Goal: Use online tool/utility: Utilize a website feature to perform a specific function

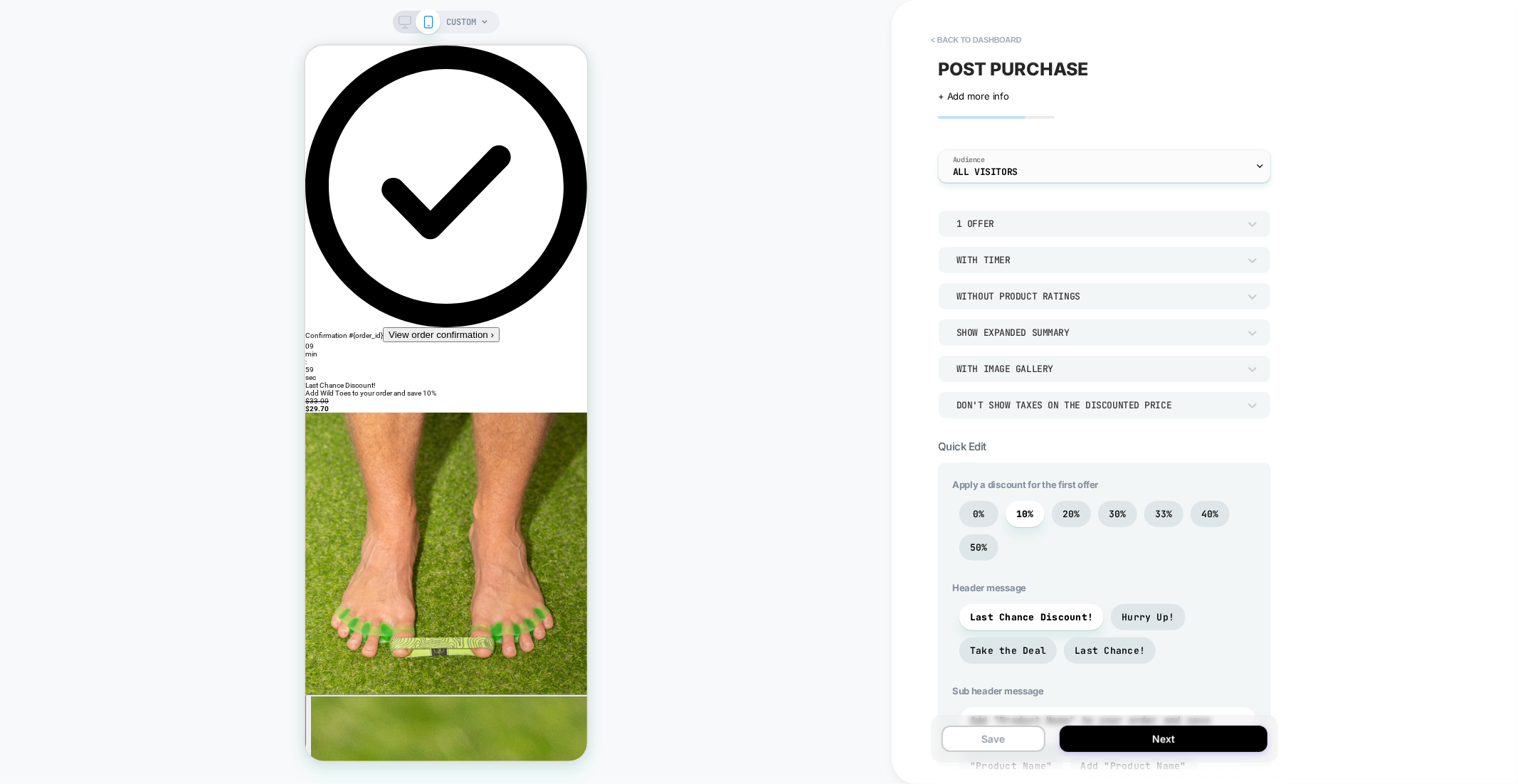
click at [1124, 154] on div "Audience All Visitors" at bounding box center [1101, 166] width 324 height 32
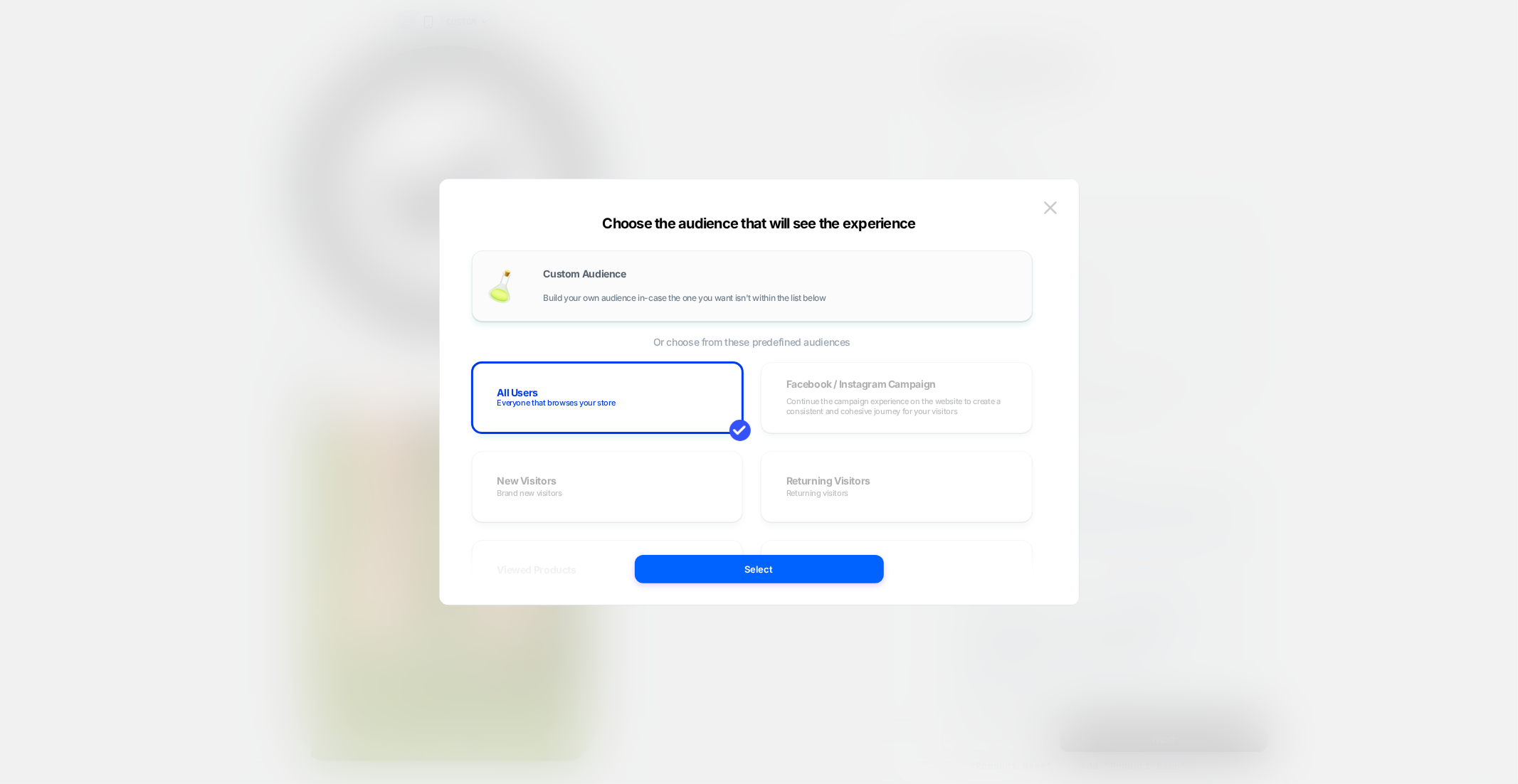
click at [765, 267] on div "Custom Audience Build your own audience in-case the one you want isn't within t…" at bounding box center [752, 286] width 531 height 41
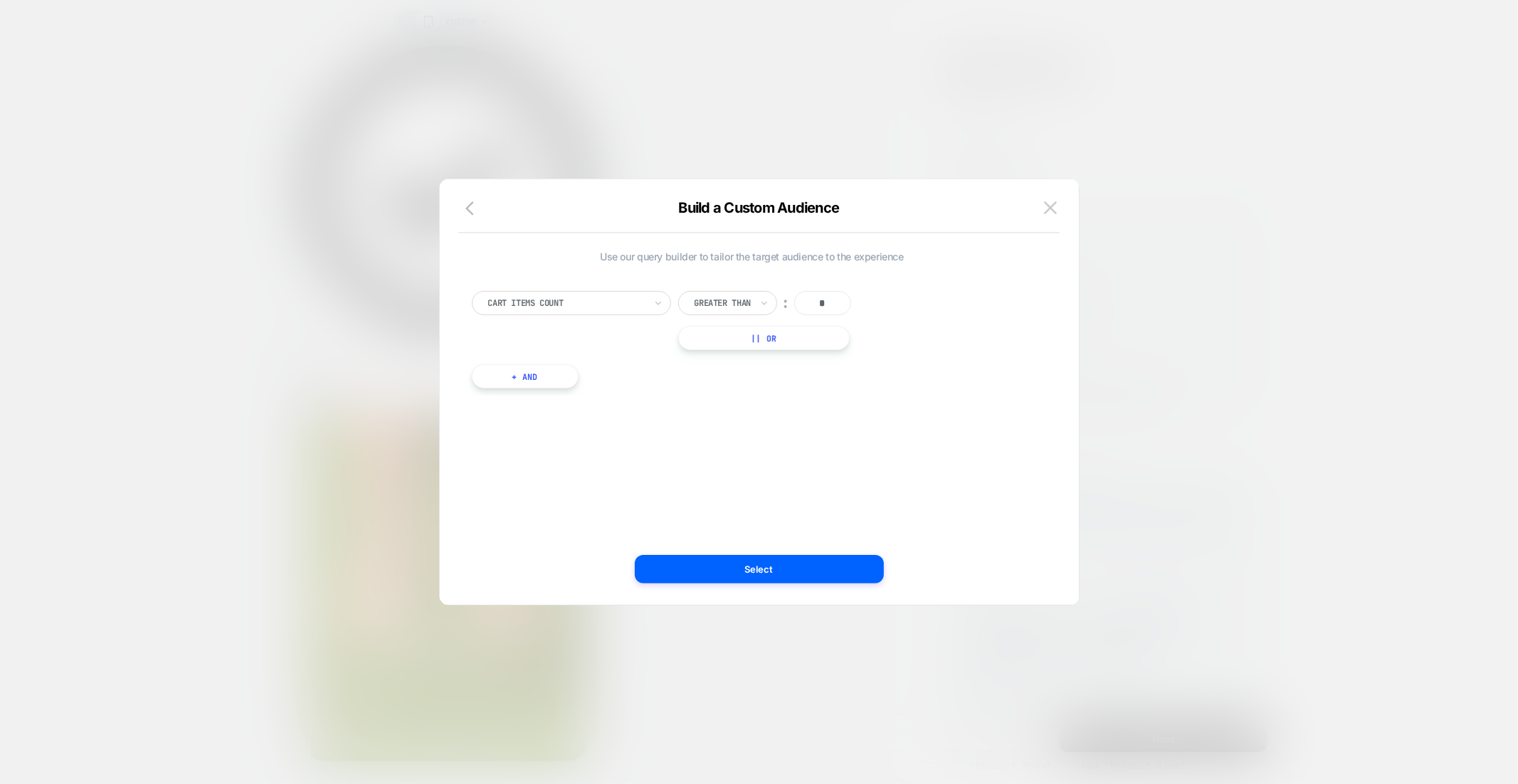
click at [629, 293] on div "Cart Items Count" at bounding box center [572, 303] width 200 height 24
click at [570, 383] on div "Cart Total" at bounding box center [579, 384] width 185 height 23
click at [724, 297] on div at bounding box center [722, 303] width 57 height 13
click at [754, 431] on div "Lower Than" at bounding box center [739, 433] width 92 height 23
click at [822, 301] on div "AUD" at bounding box center [812, 303] width 57 height 24
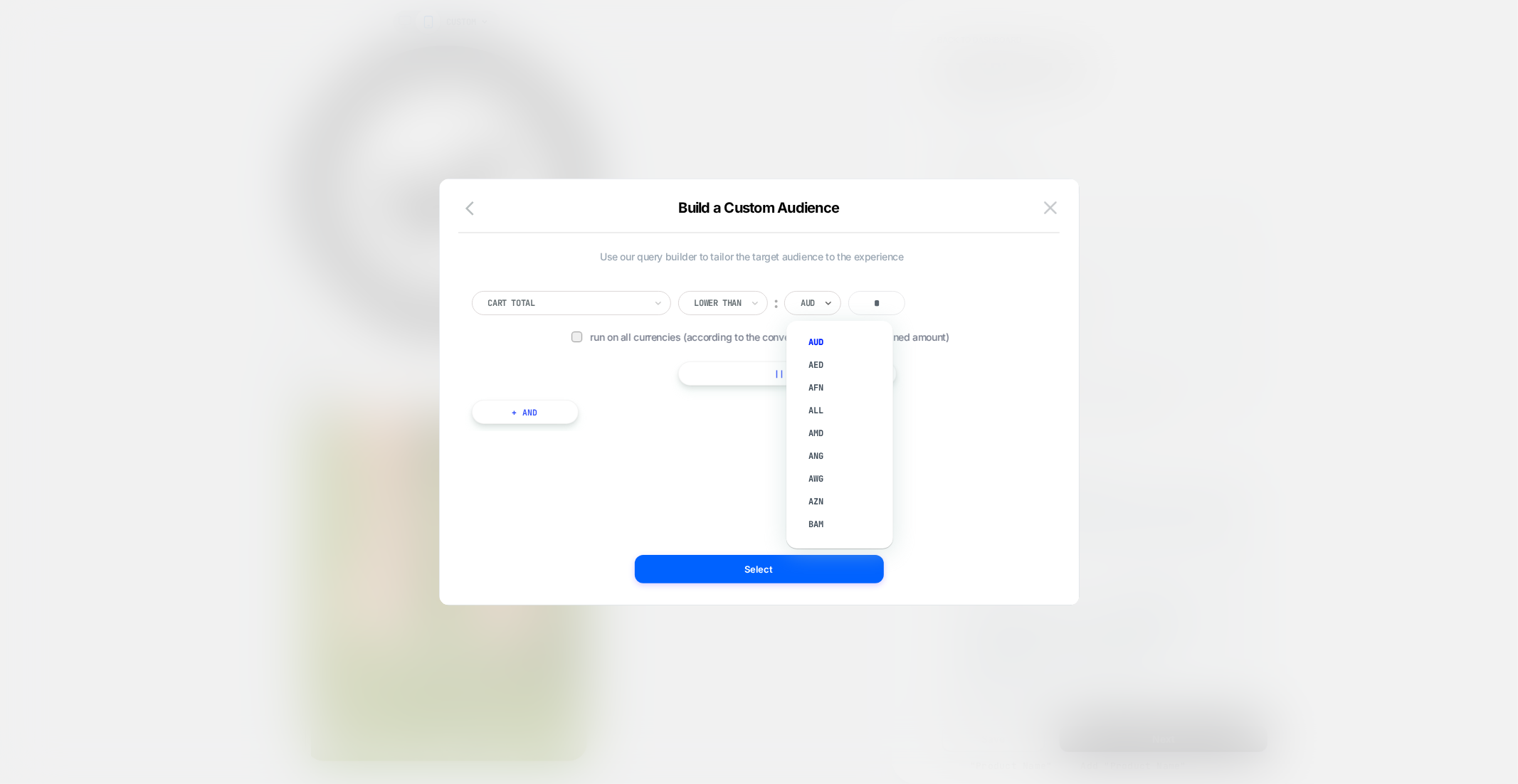
click at [890, 304] on input "*" at bounding box center [877, 303] width 57 height 24
click at [883, 306] on input "*" at bounding box center [877, 303] width 57 height 24
type input "**"
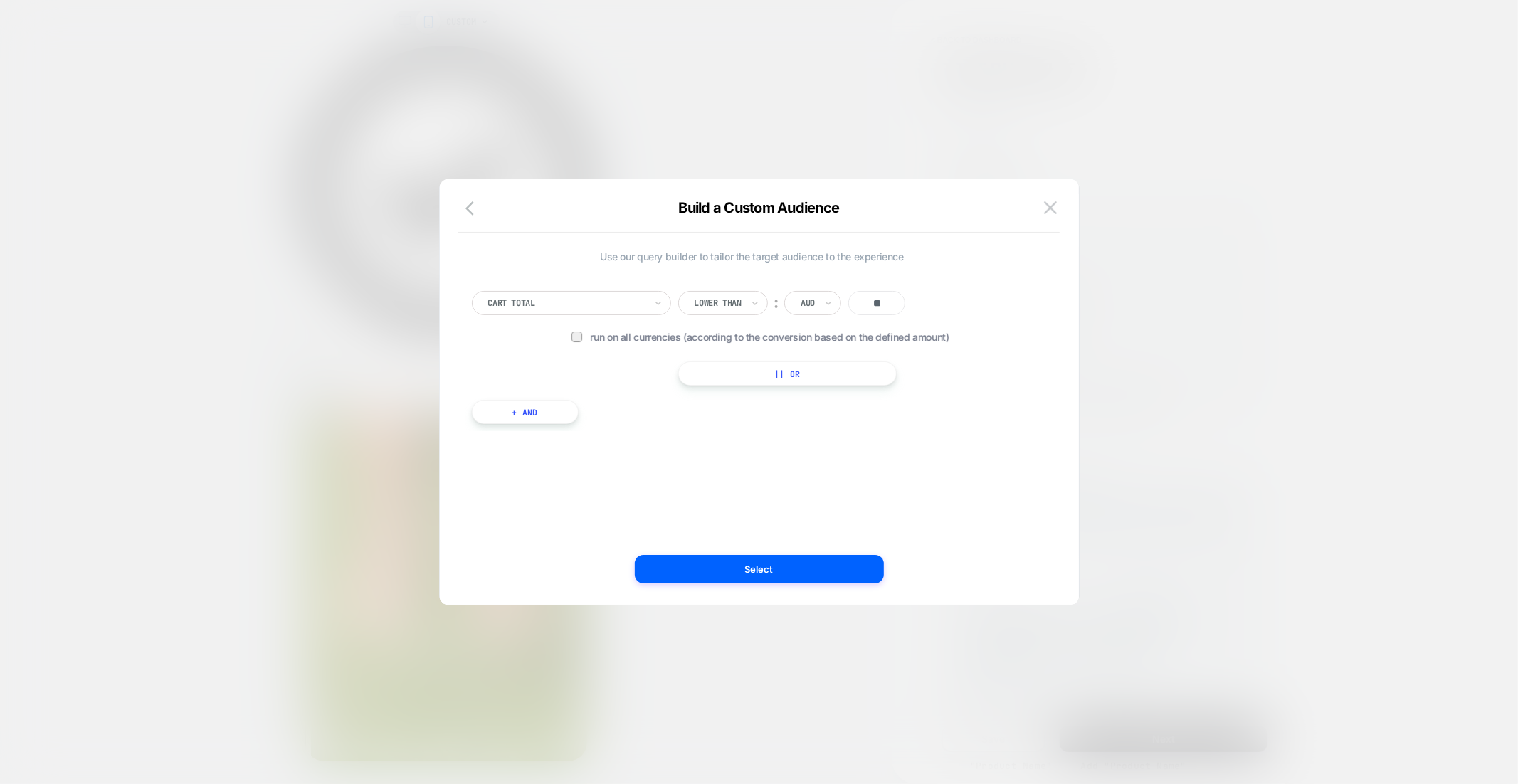
click at [980, 434] on div "Use our query builder to tailor the target audience to the experience Cart Tota…" at bounding box center [753, 344] width 561 height 188
click at [763, 324] on div "Lower Than ︰ AUD ** Run on all currencies (according to the conversion based on…" at bounding box center [803, 338] width 252 height 95
click at [766, 332] on span "Run on all currencies (according to the conversion based on the defined amount)" at bounding box center [795, 337] width 408 height 12
click at [844, 579] on button "Select" at bounding box center [760, 569] width 249 height 29
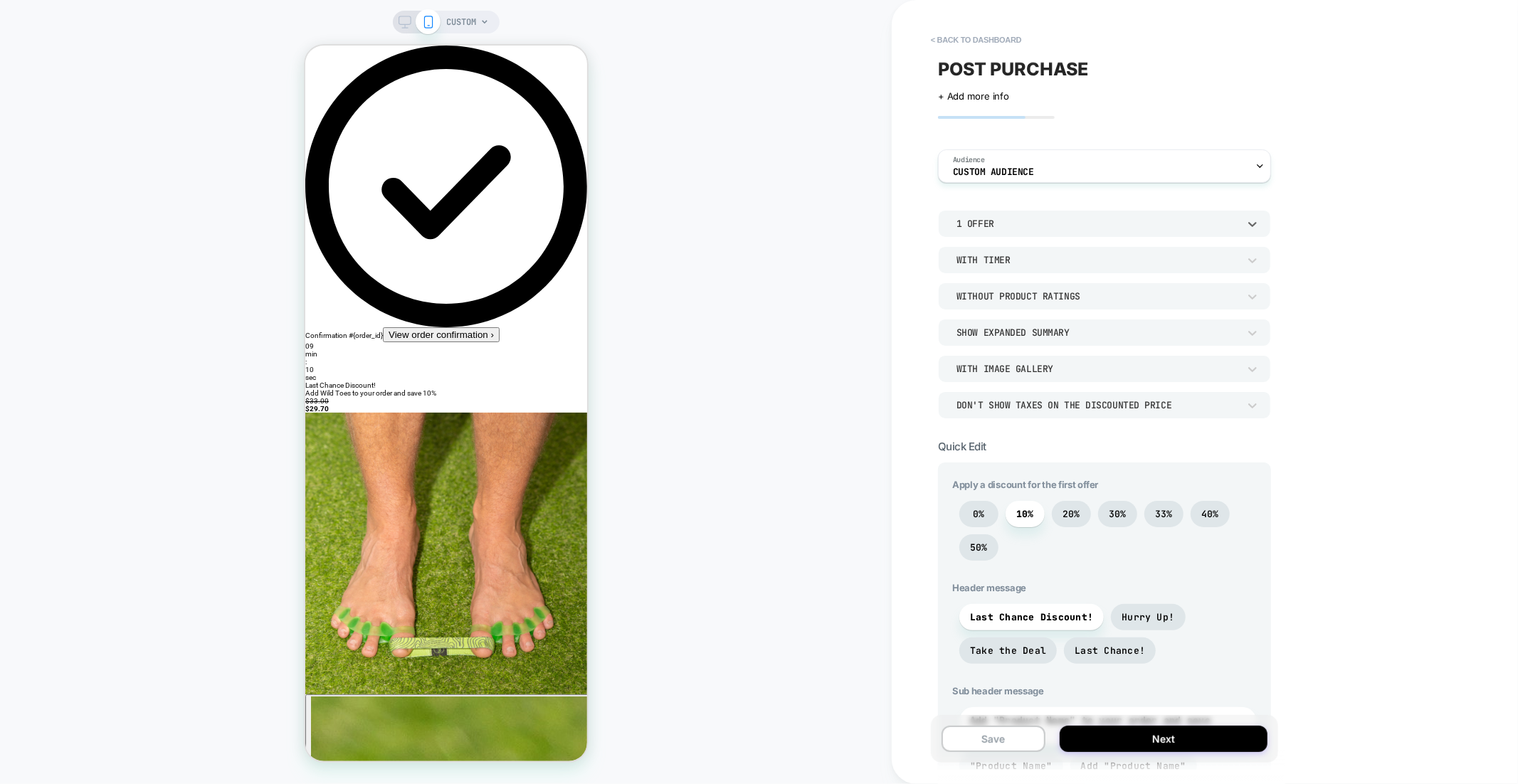
click at [1023, 226] on div "1 Offer" at bounding box center [1097, 224] width 281 height 12
click at [1023, 226] on div at bounding box center [759, 392] width 1518 height 784
click at [1030, 257] on div "With Timer" at bounding box center [1097, 260] width 281 height 12
click at [1030, 257] on div at bounding box center [759, 392] width 1518 height 784
click at [1032, 296] on div "Without Product Ratings" at bounding box center [1097, 296] width 281 height 12
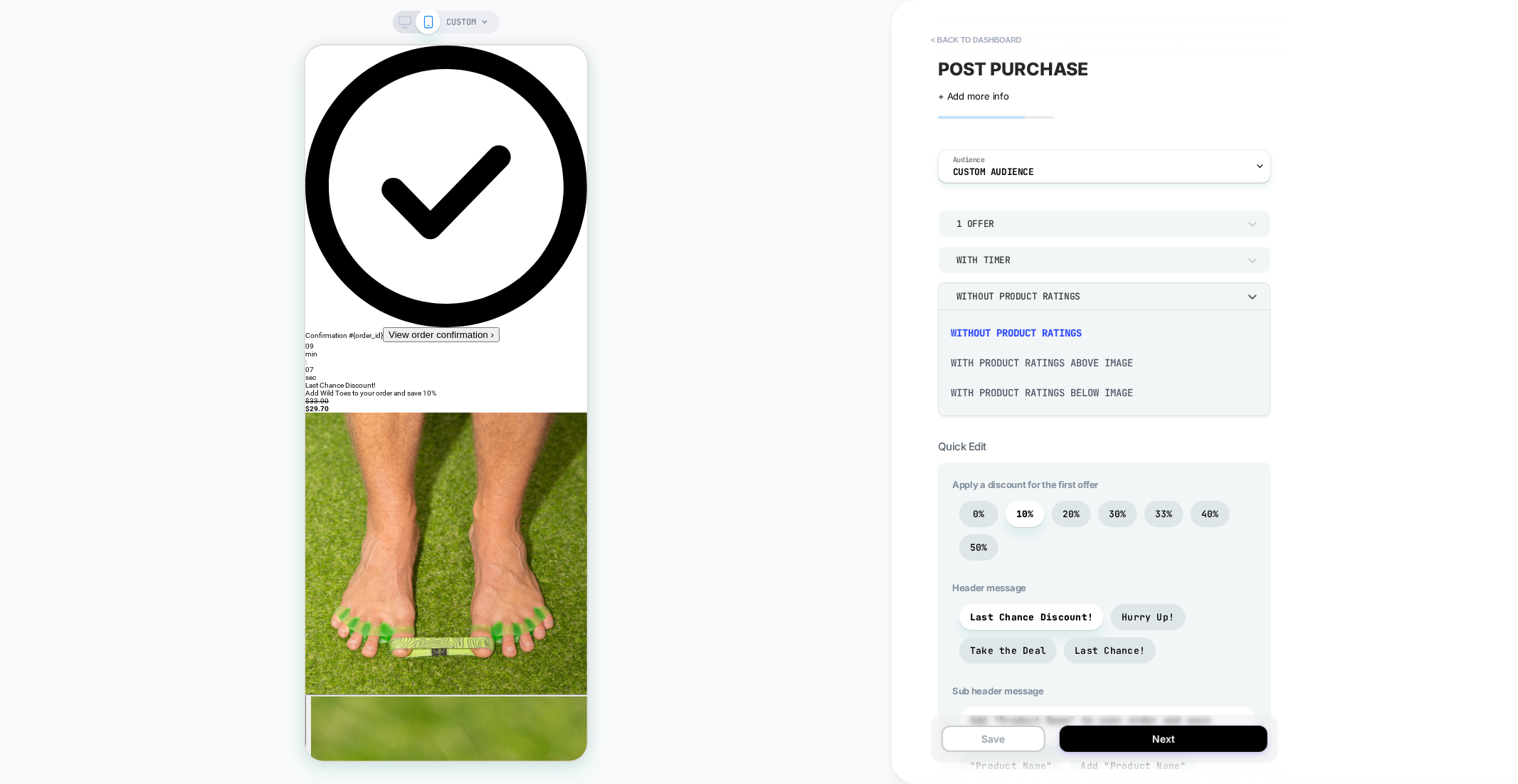
click at [1032, 296] on div at bounding box center [759, 392] width 1518 height 784
click at [1038, 325] on div "Show Expanded Summary" at bounding box center [1098, 332] width 296 height 15
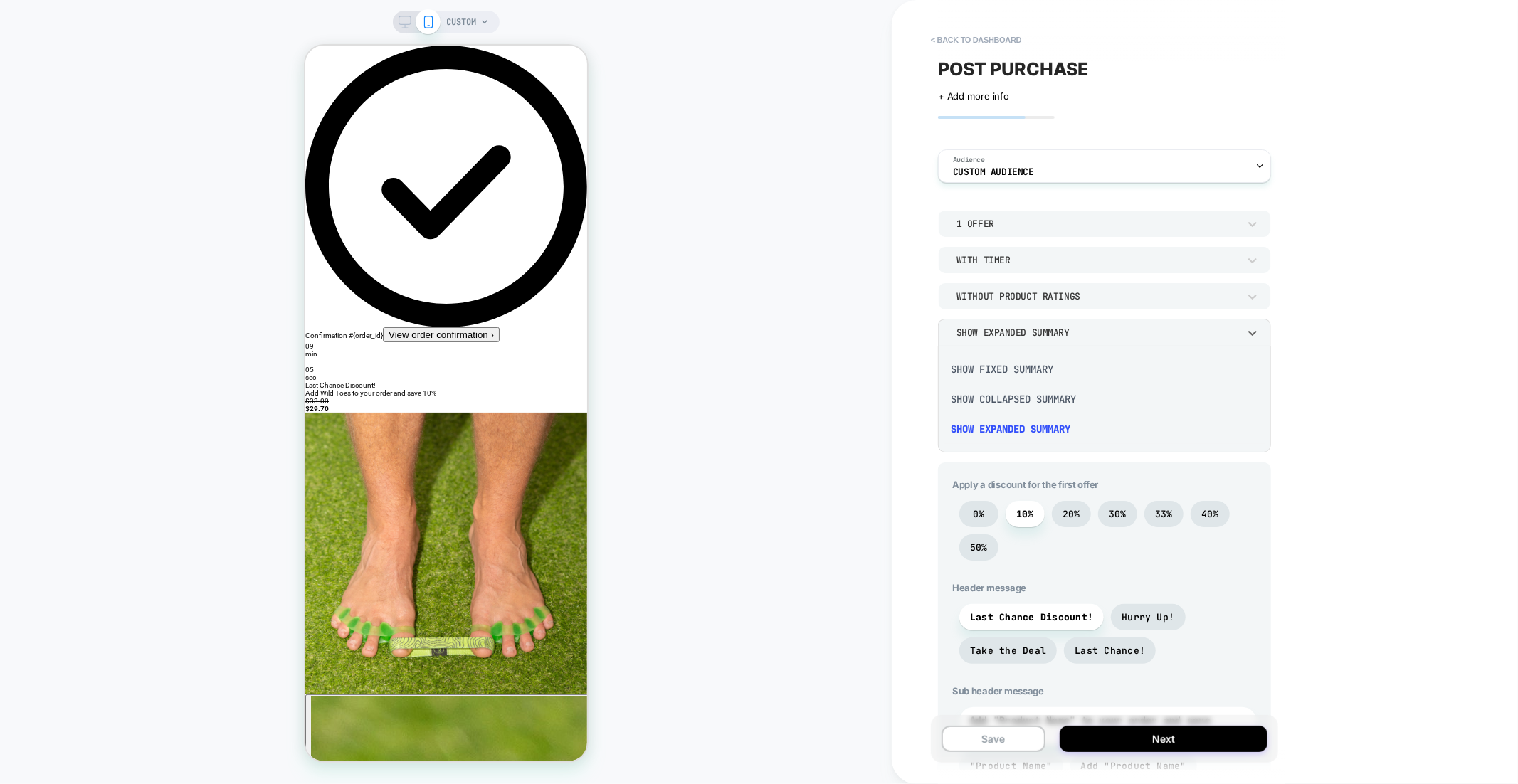
click at [1033, 367] on div "Show Fixed Summary" at bounding box center [1104, 369] width 322 height 30
click at [1039, 330] on div "Show Fixed Summary" at bounding box center [1097, 333] width 281 height 12
click at [1051, 429] on div "Show Expanded Summary" at bounding box center [1104, 429] width 322 height 30
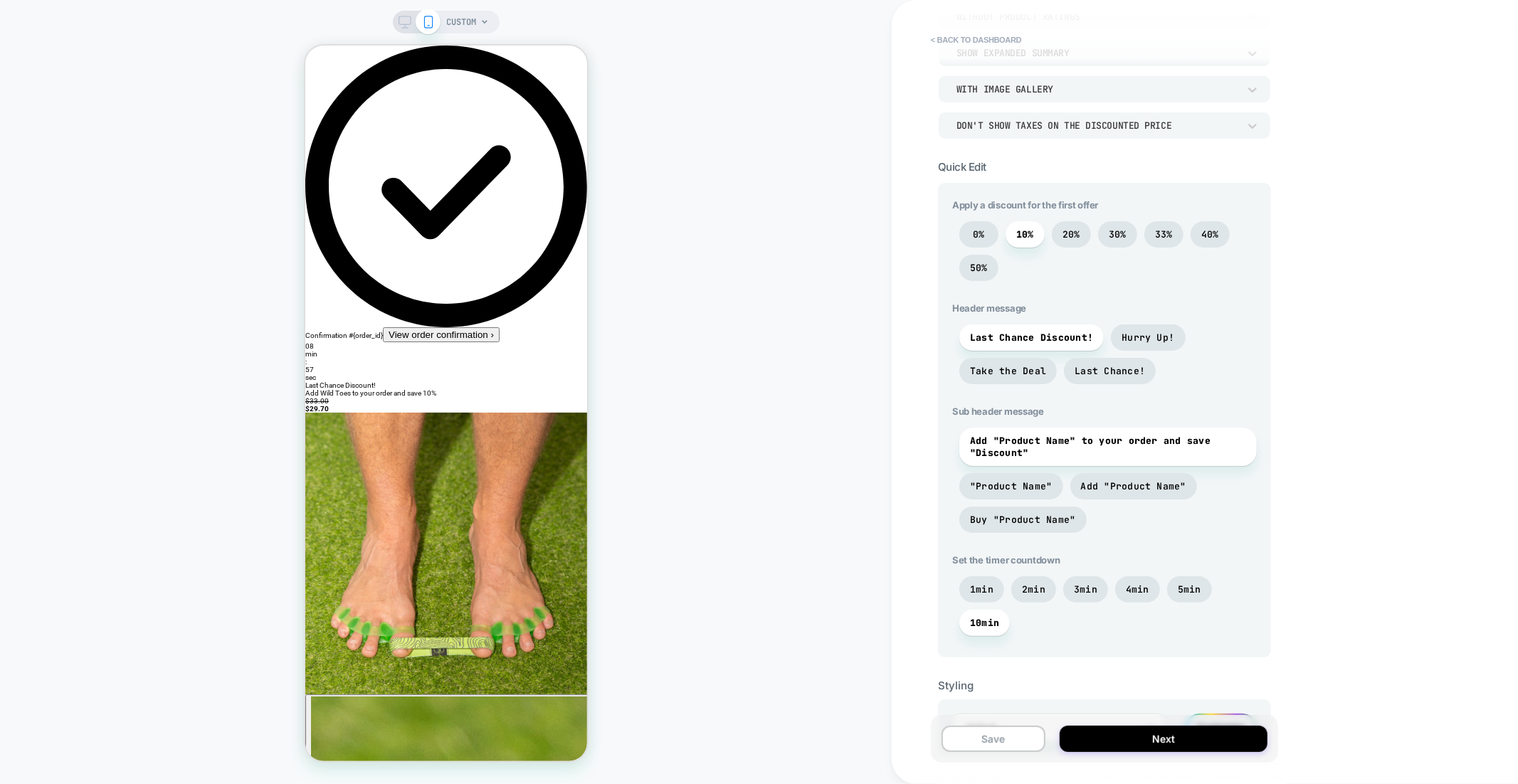
scroll to position [297, 0]
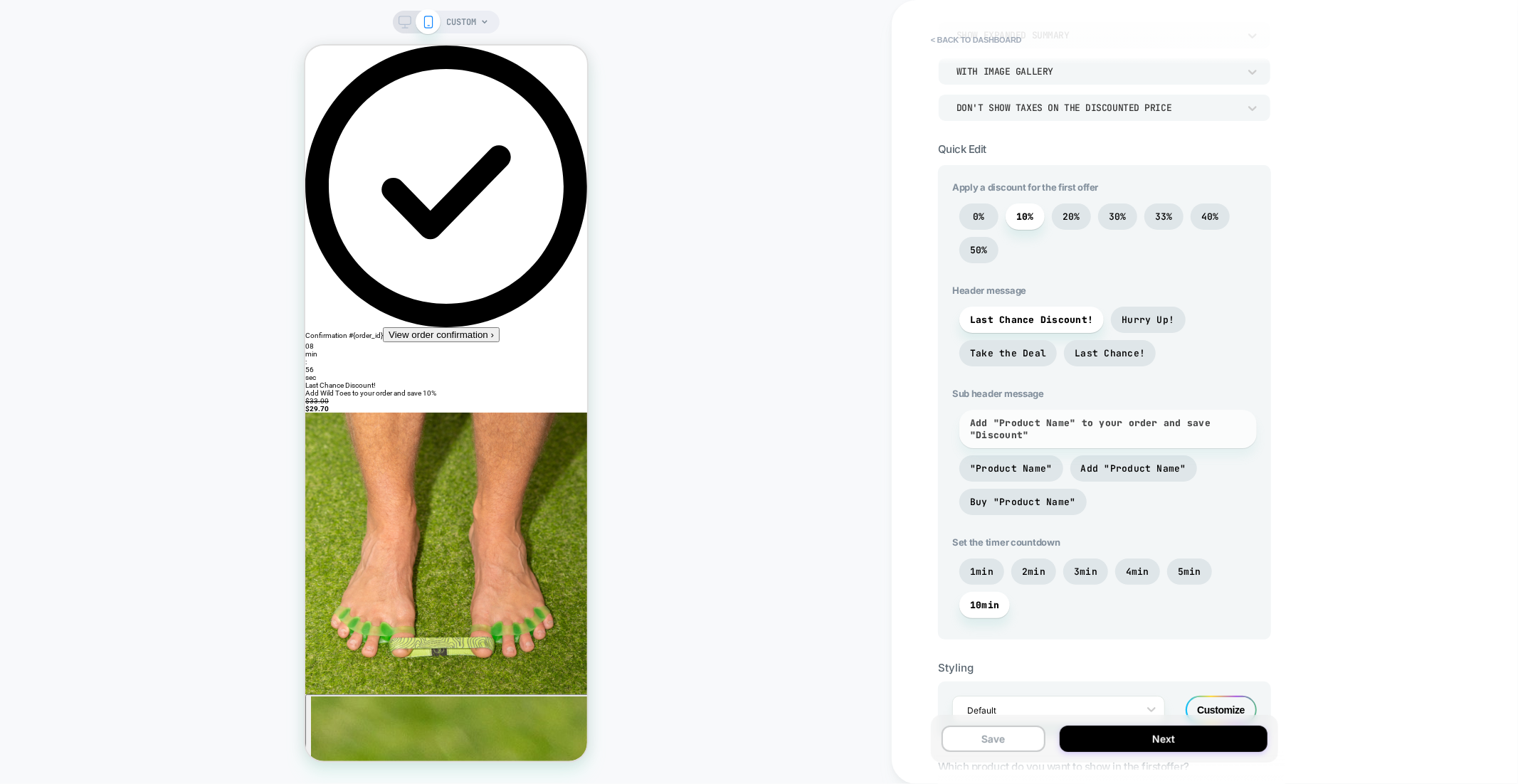
click at [1054, 433] on span "Add "Product Name" to your order and save "Discount"" at bounding box center [1108, 429] width 276 height 24
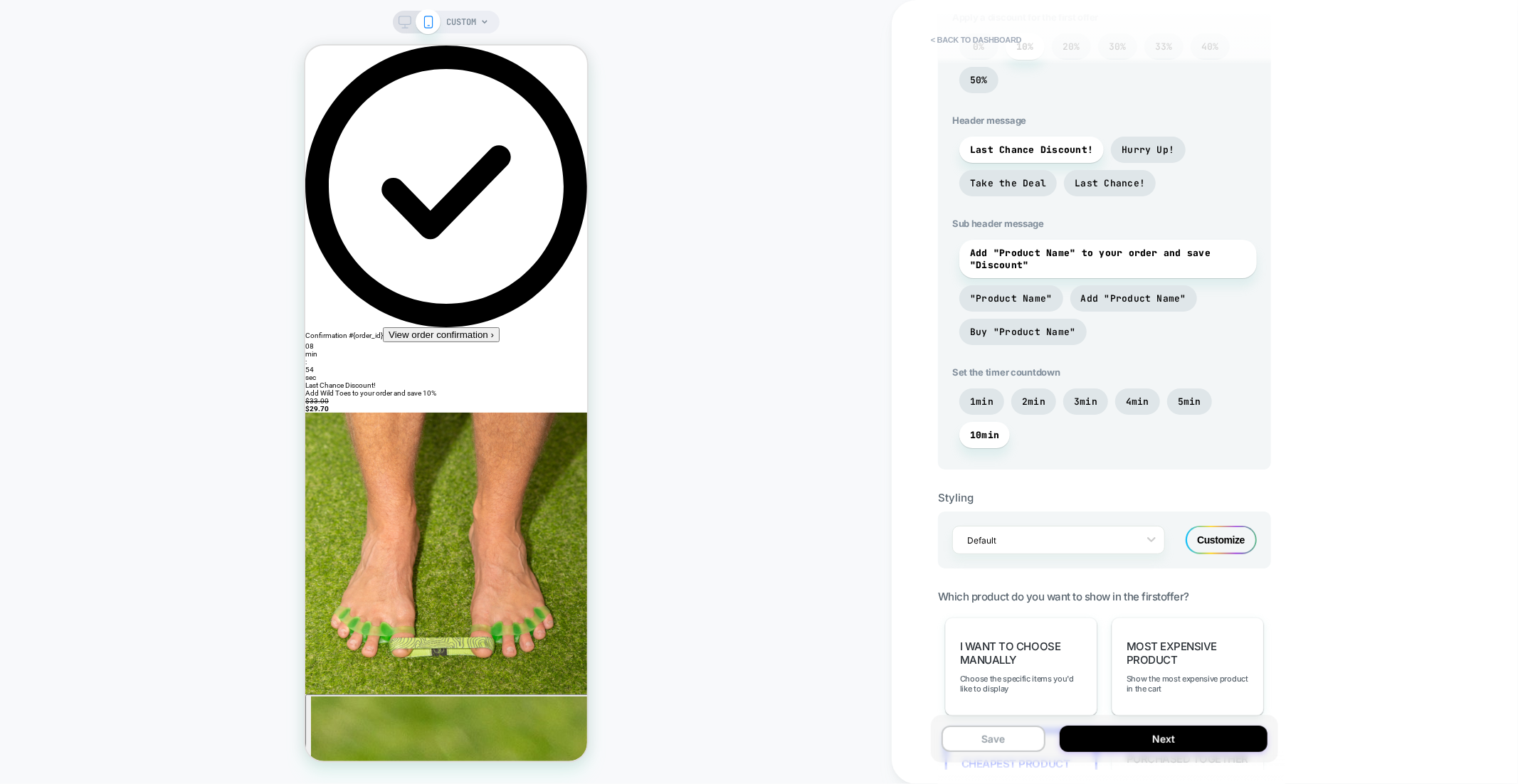
scroll to position [468, 0]
click at [1200, 402] on span "5min" at bounding box center [1189, 401] width 44 height 26
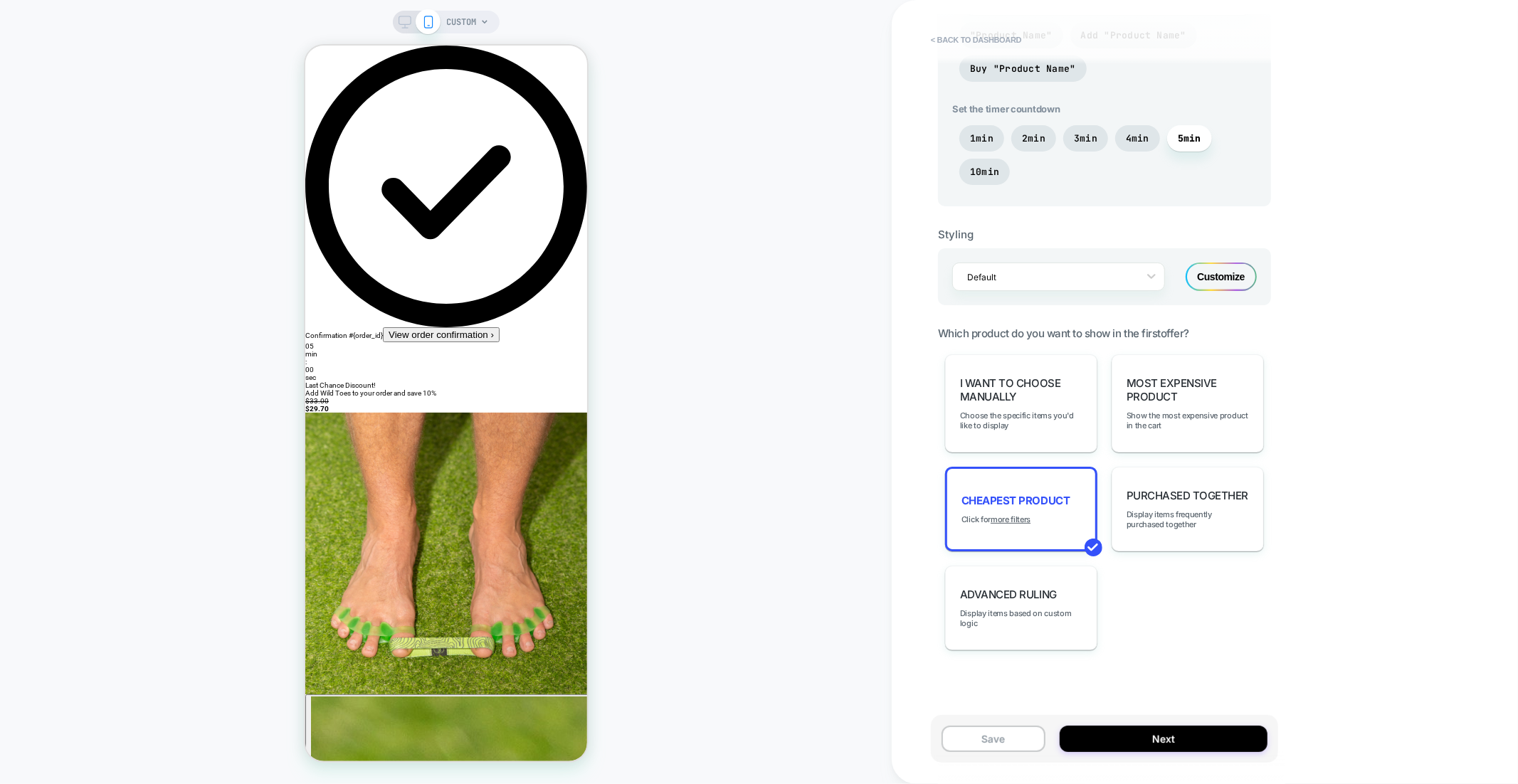
scroll to position [734, 0]
click at [1006, 405] on div "I want to choose manually Choose the specific items you'd like to display" at bounding box center [1021, 400] width 152 height 98
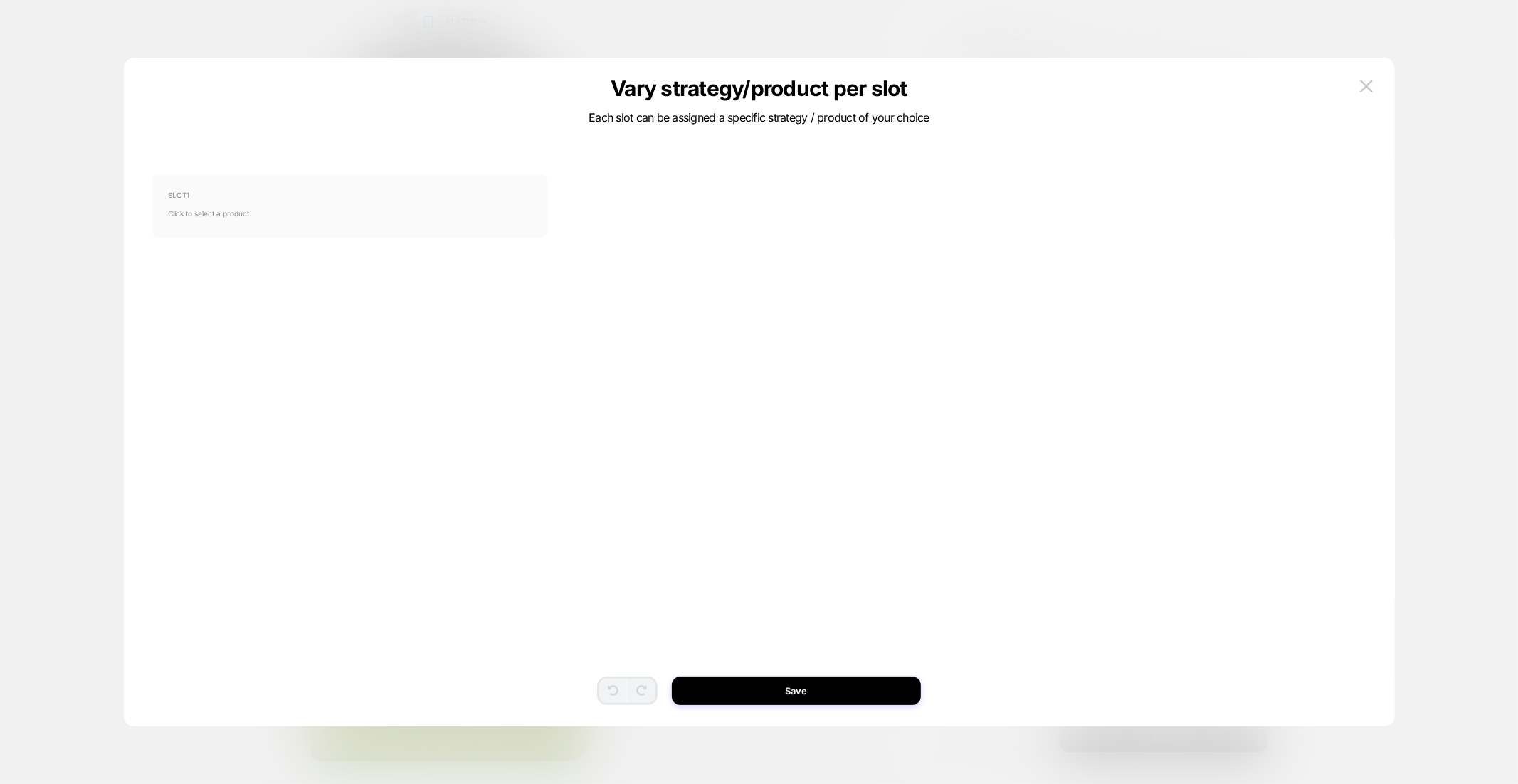
click at [316, 205] on span "Click to select a product" at bounding box center [349, 213] width 363 height 29
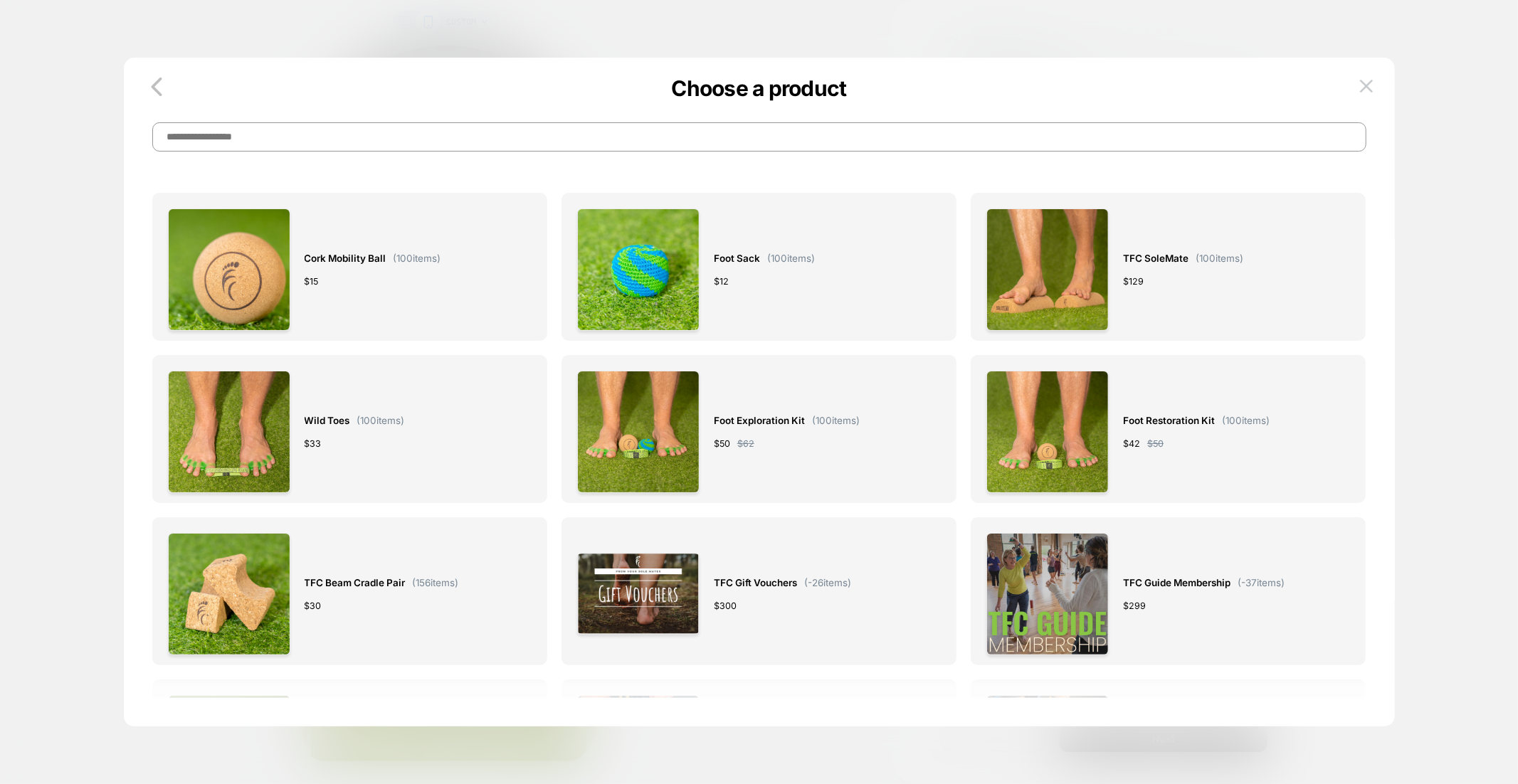
click at [547, 122] on input at bounding box center [759, 136] width 1214 height 29
click at [548, 127] on input at bounding box center [759, 136] width 1214 height 29
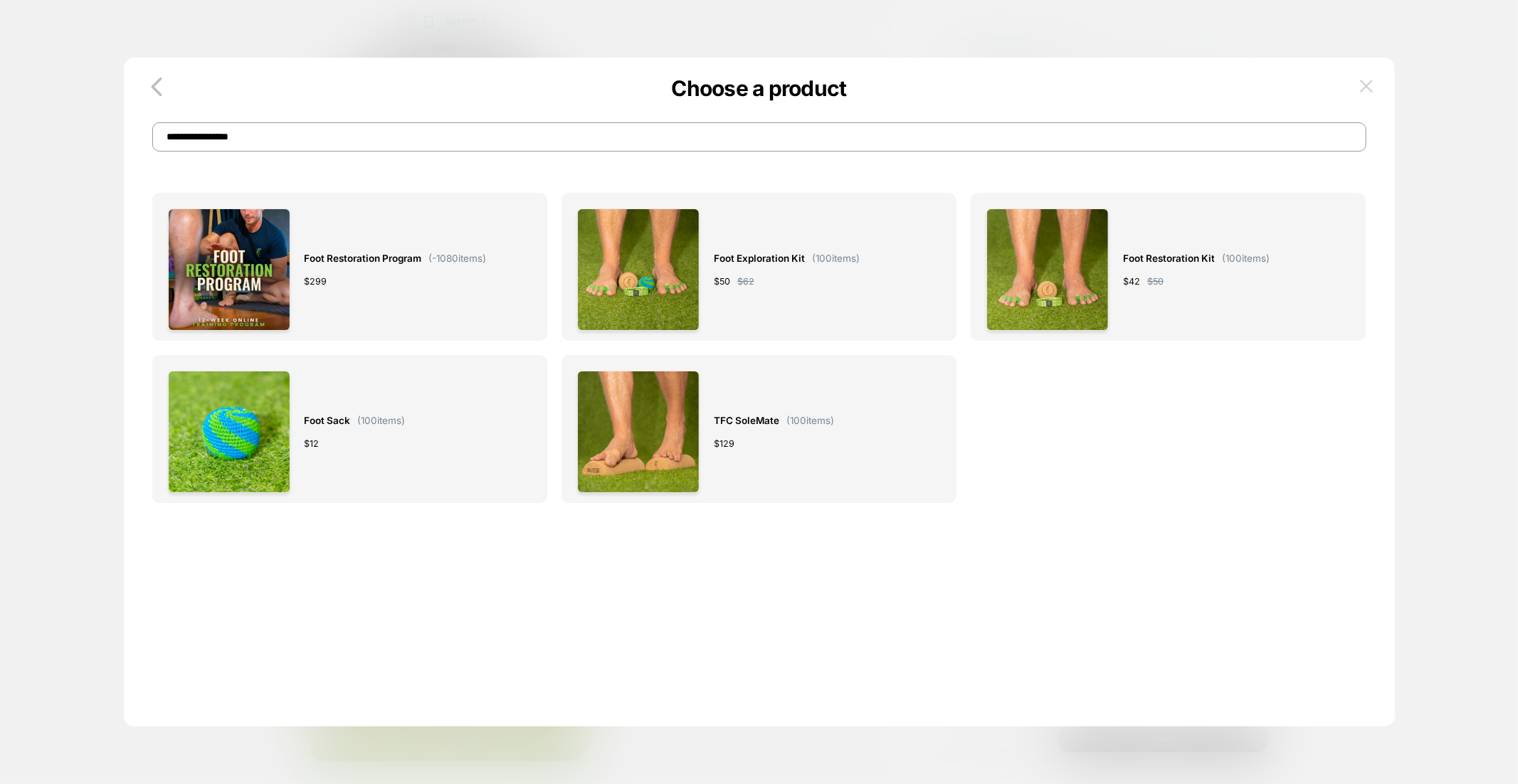
type input "**********"
click at [1368, 87] on img at bounding box center [1366, 85] width 13 height 12
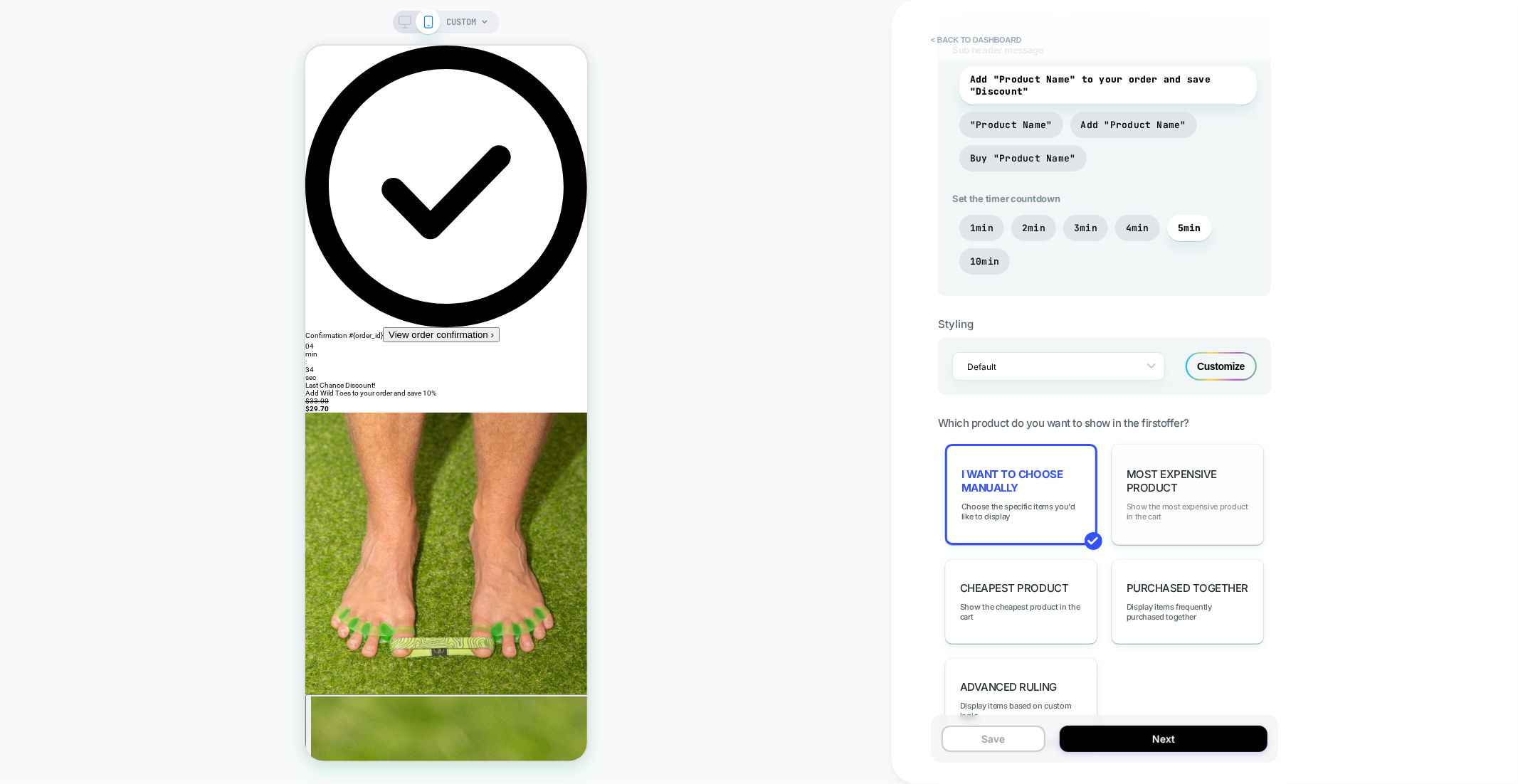
scroll to position [607, 0]
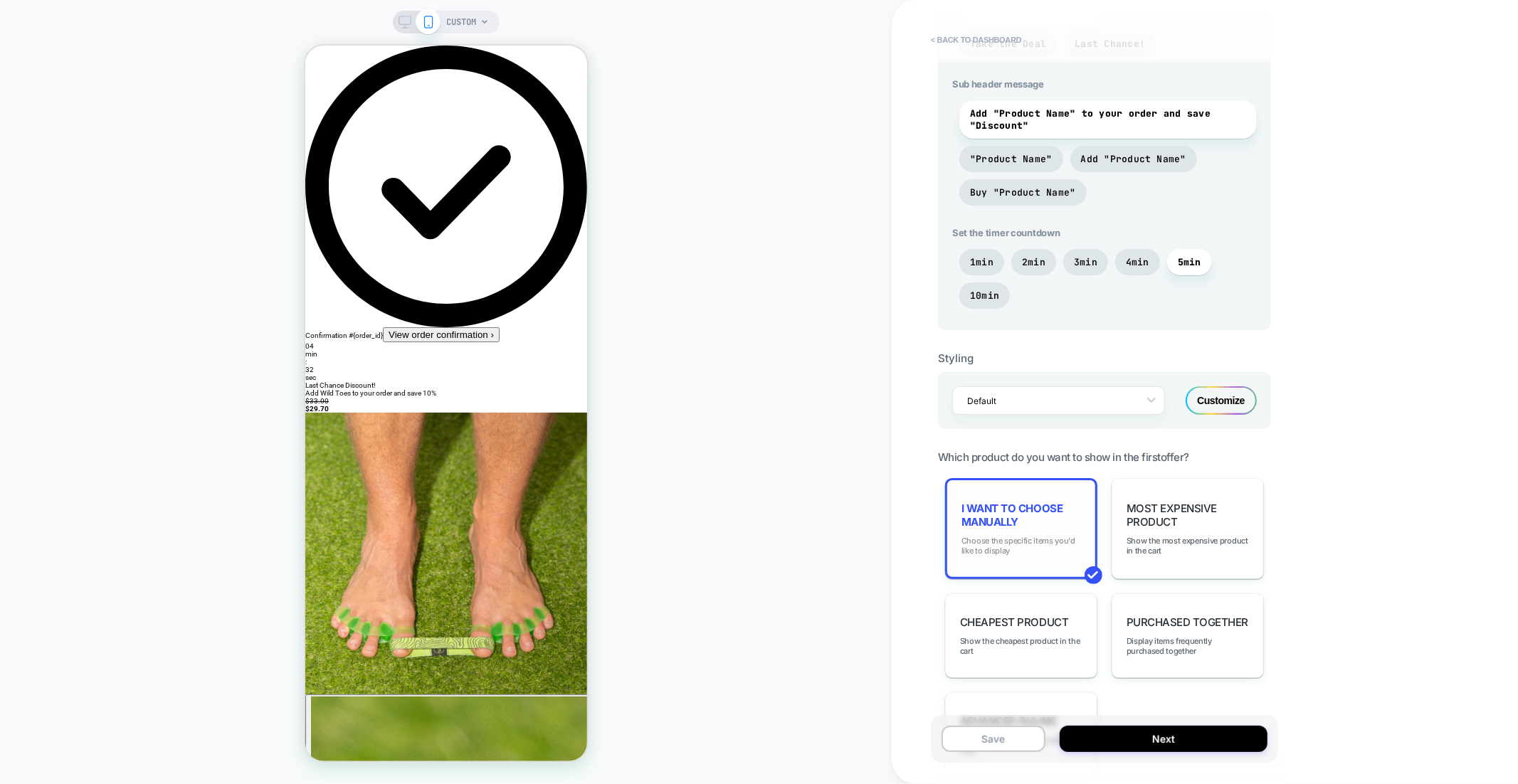
click at [1047, 548] on span "Choose the specific items you'd like to display" at bounding box center [1020, 545] width 119 height 20
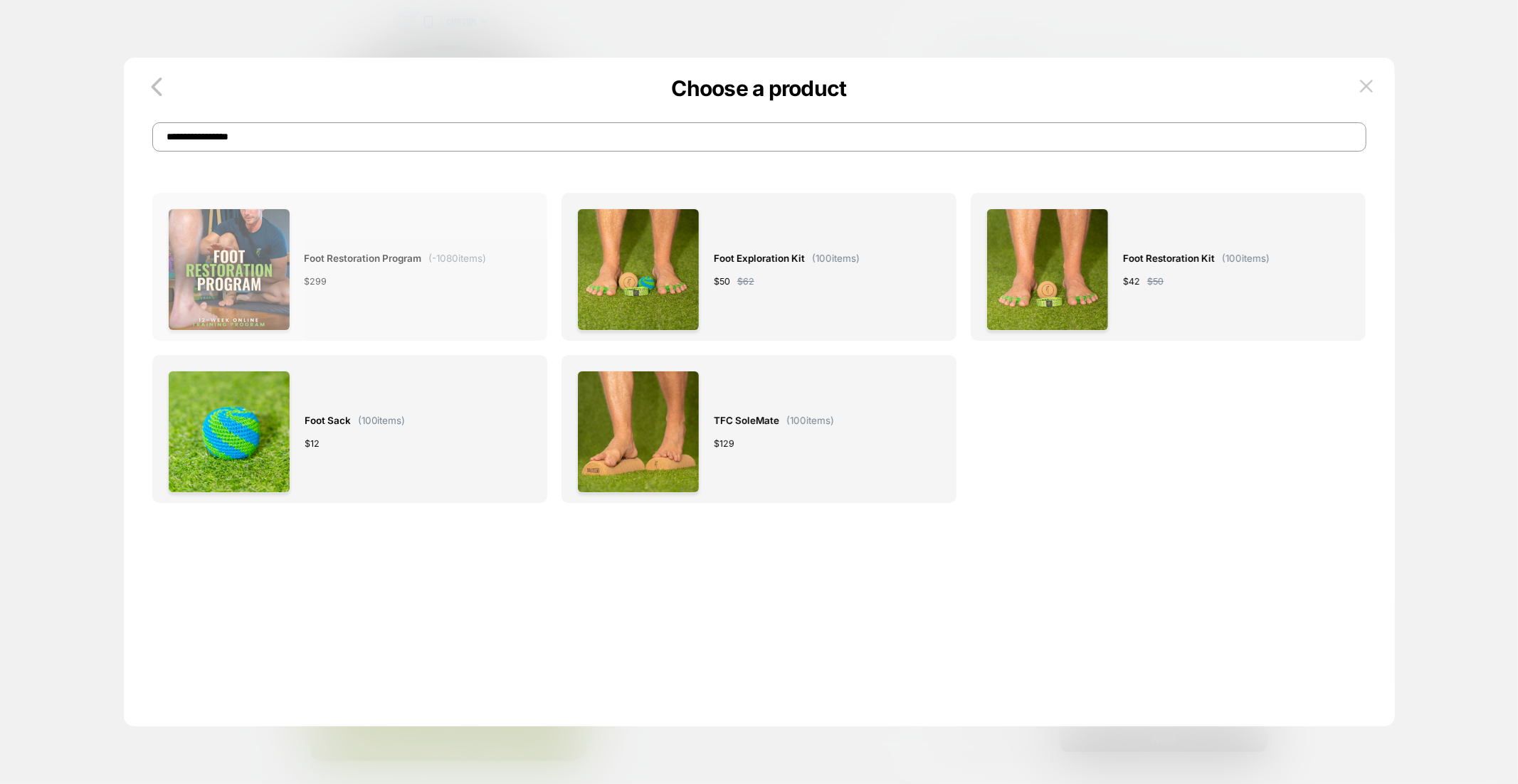
click at [388, 284] on div "$ 299" at bounding box center [396, 280] width 182 height 15
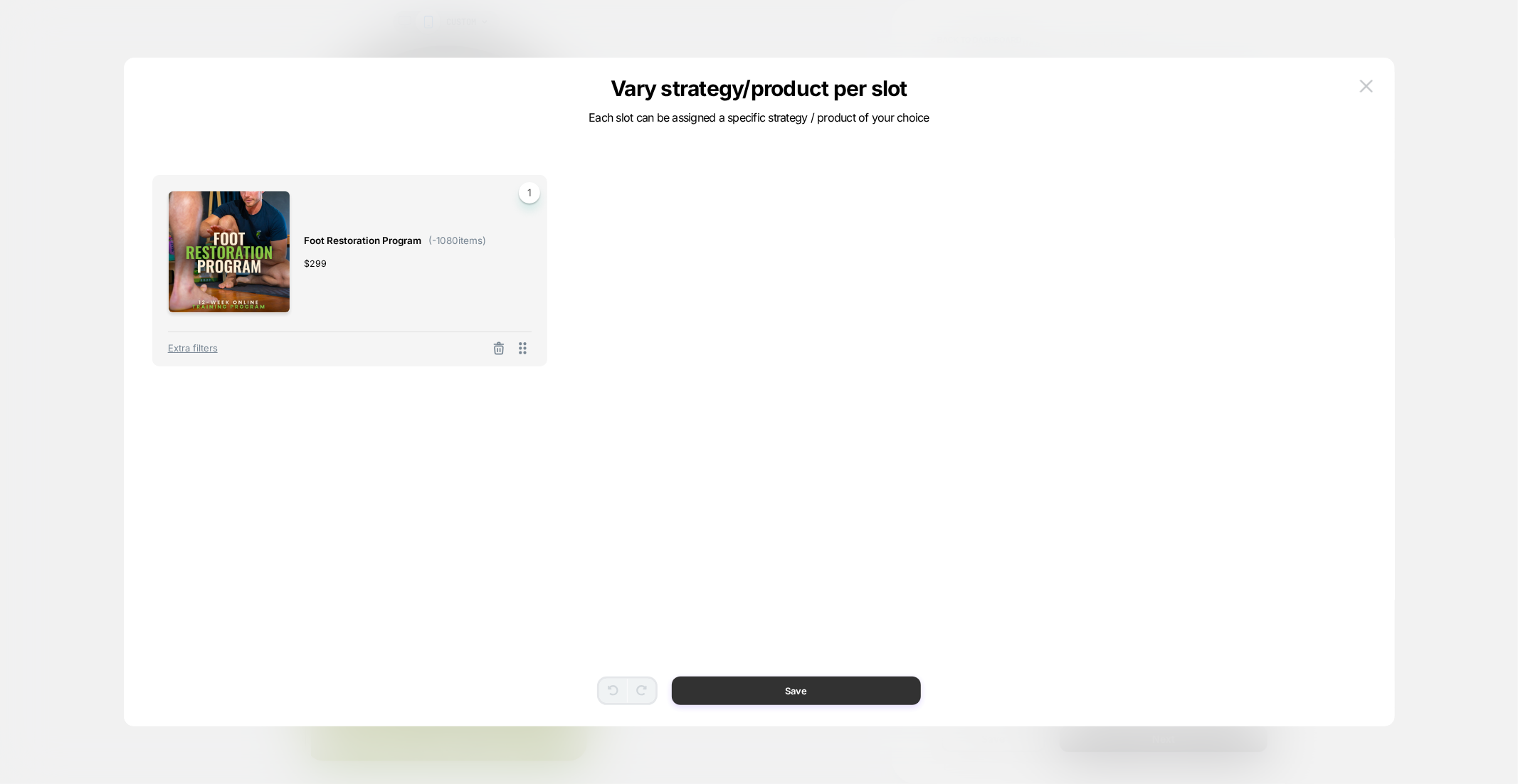
click at [868, 704] on button "Save" at bounding box center [796, 691] width 249 height 29
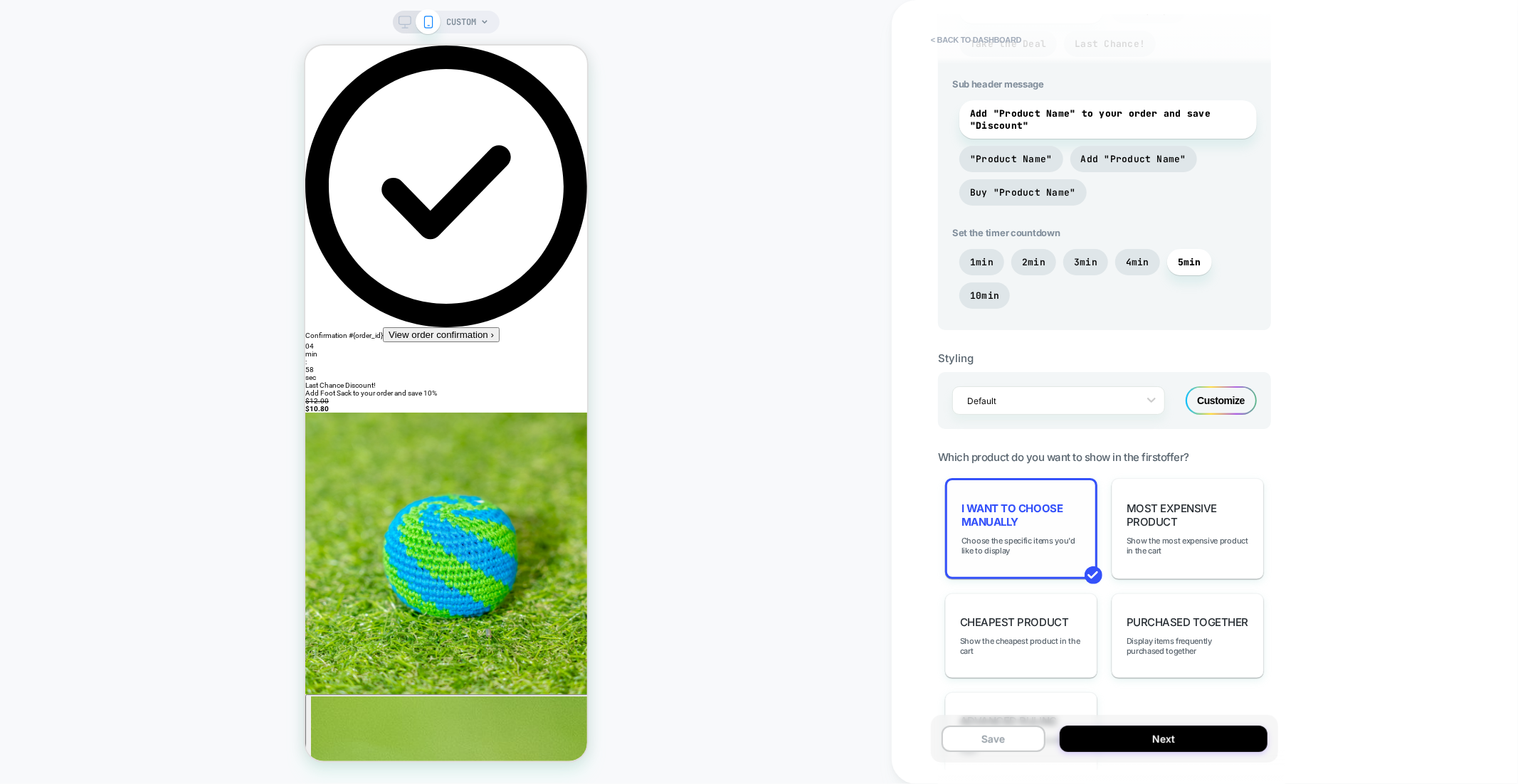
click at [988, 526] on span "I want to choose manually" at bounding box center [1020, 515] width 119 height 27
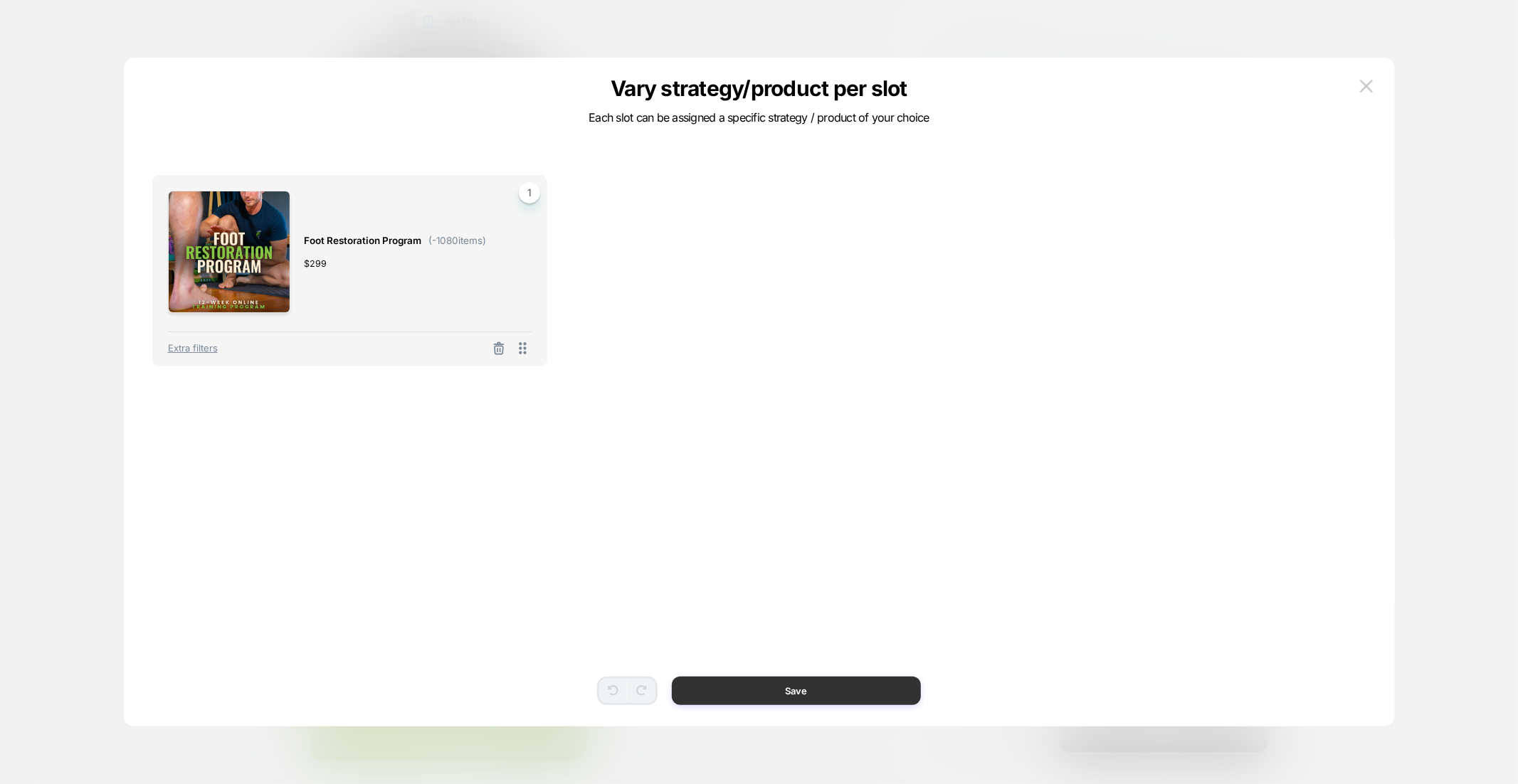
click at [823, 689] on button "Save" at bounding box center [796, 691] width 249 height 29
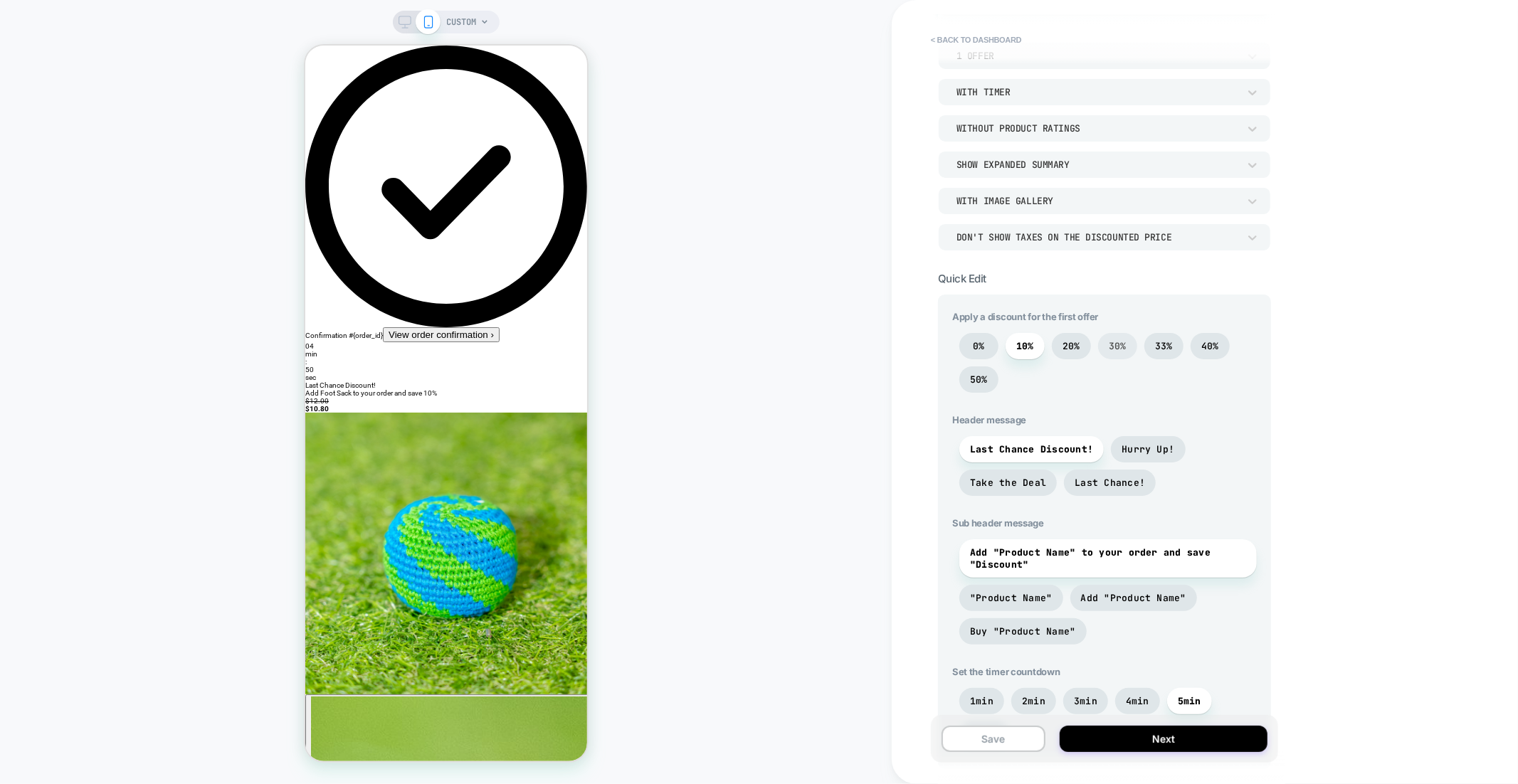
scroll to position [169, 0]
click at [1113, 332] on span "30%" at bounding box center [1117, 345] width 39 height 26
click at [1183, 347] on span "33%" at bounding box center [1163, 345] width 39 height 26
click at [1237, 339] on div "0% 10% 20% 30% 33% 40% 50%" at bounding box center [1105, 365] width 305 height 67
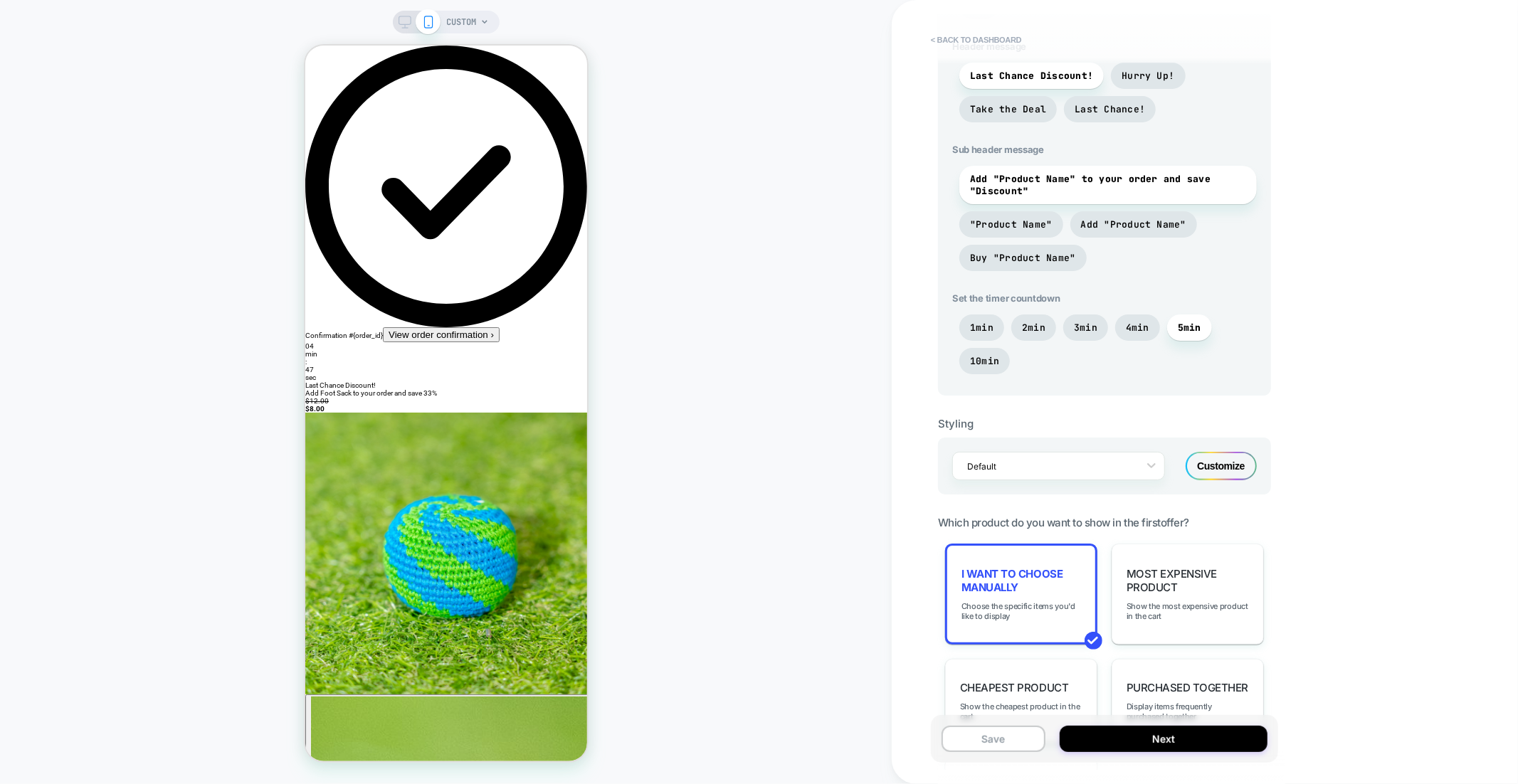
scroll to position [549, 0]
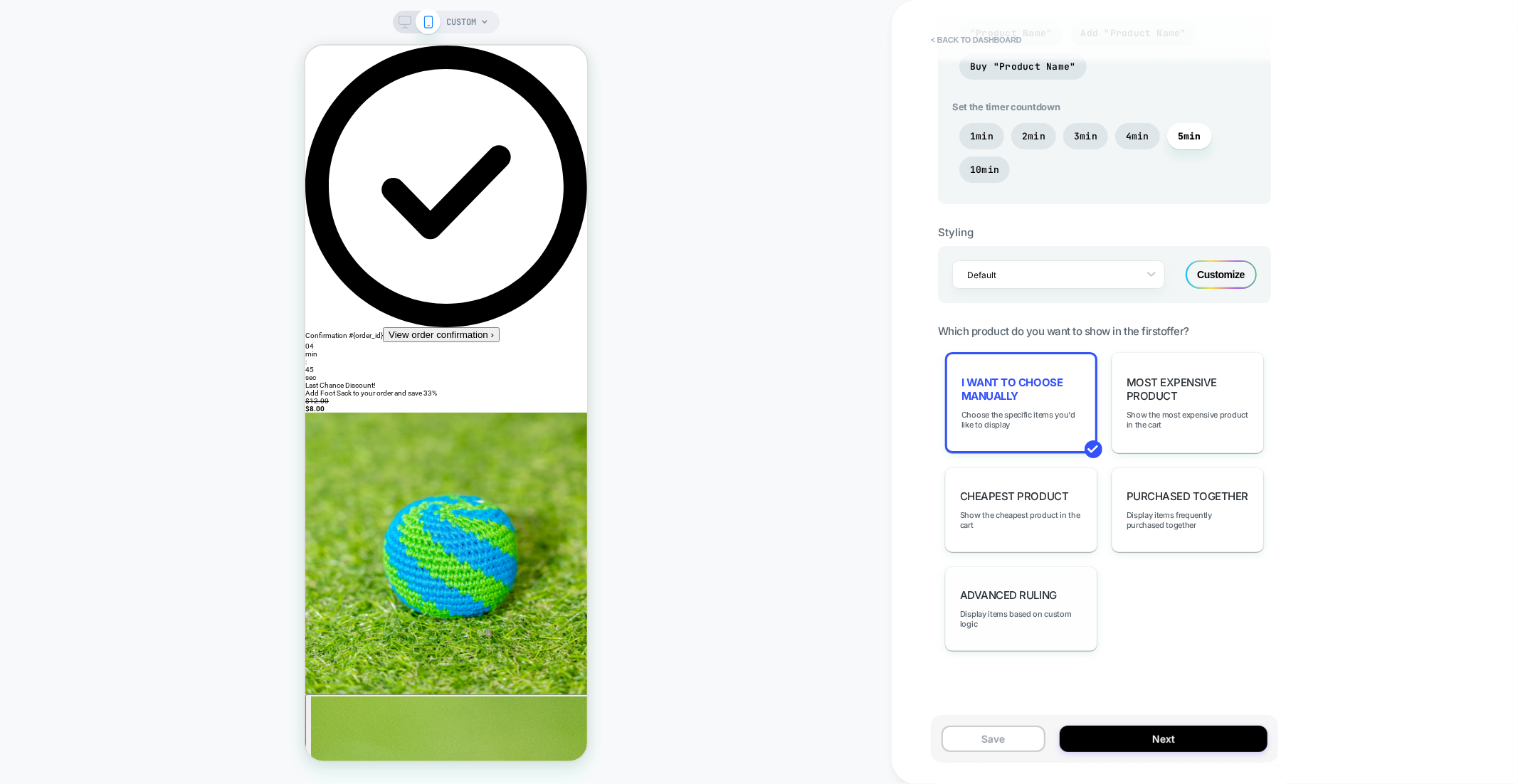
click at [984, 627] on div "Advanced Ruling Display items based on custom logic" at bounding box center [1021, 608] width 152 height 84
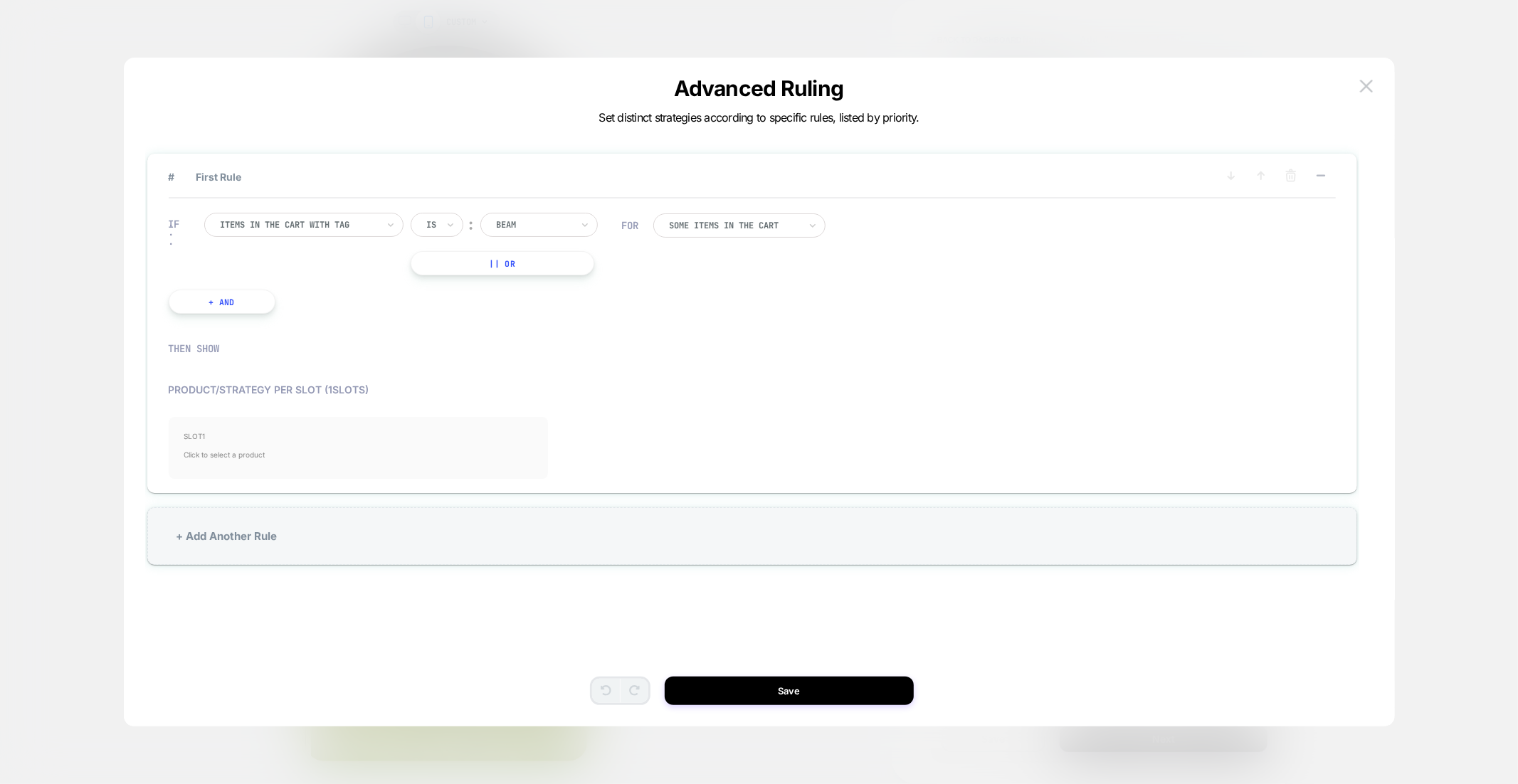
click at [396, 464] on span "Click to select a product" at bounding box center [358, 455] width 349 height 29
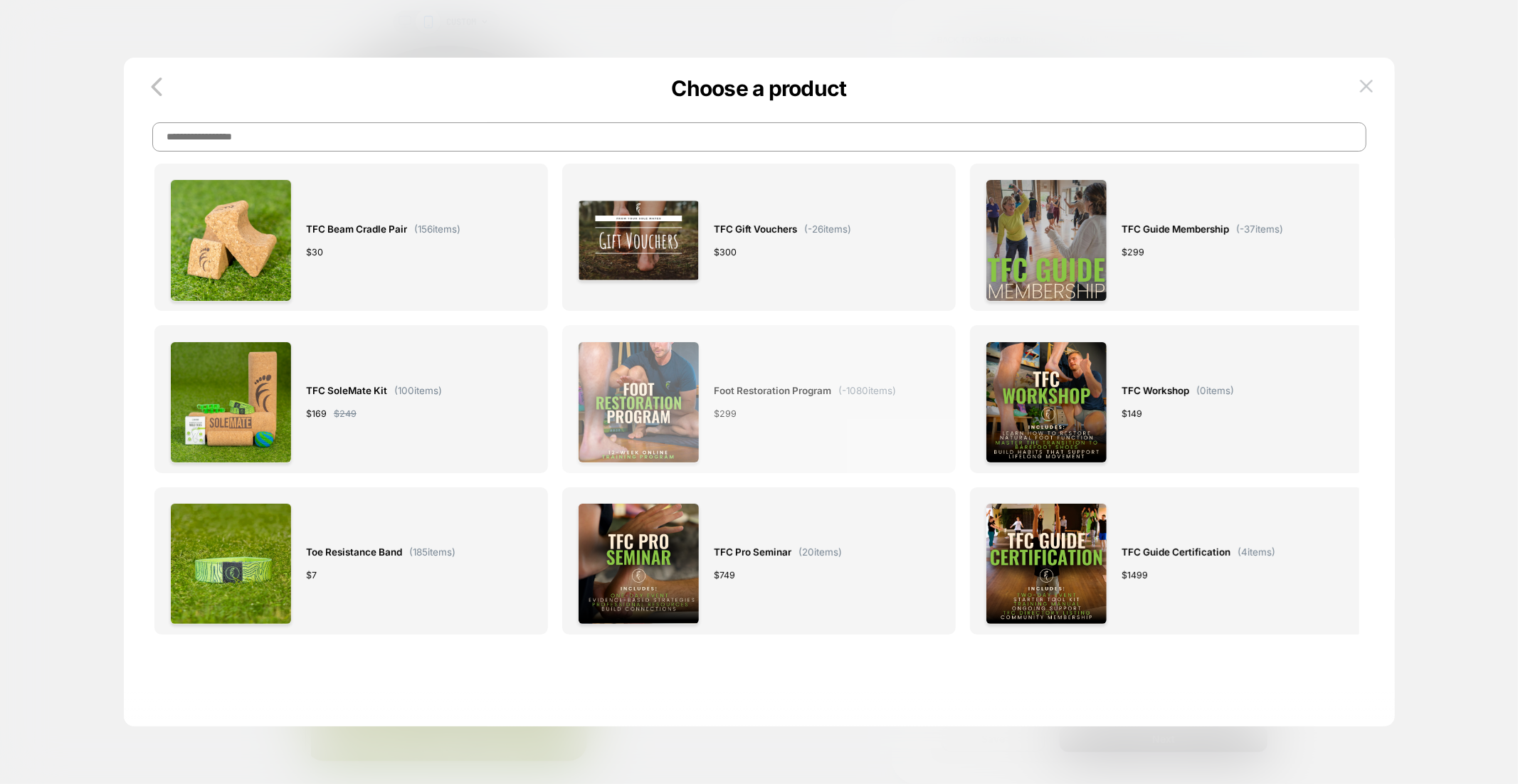
scroll to position [342, 0]
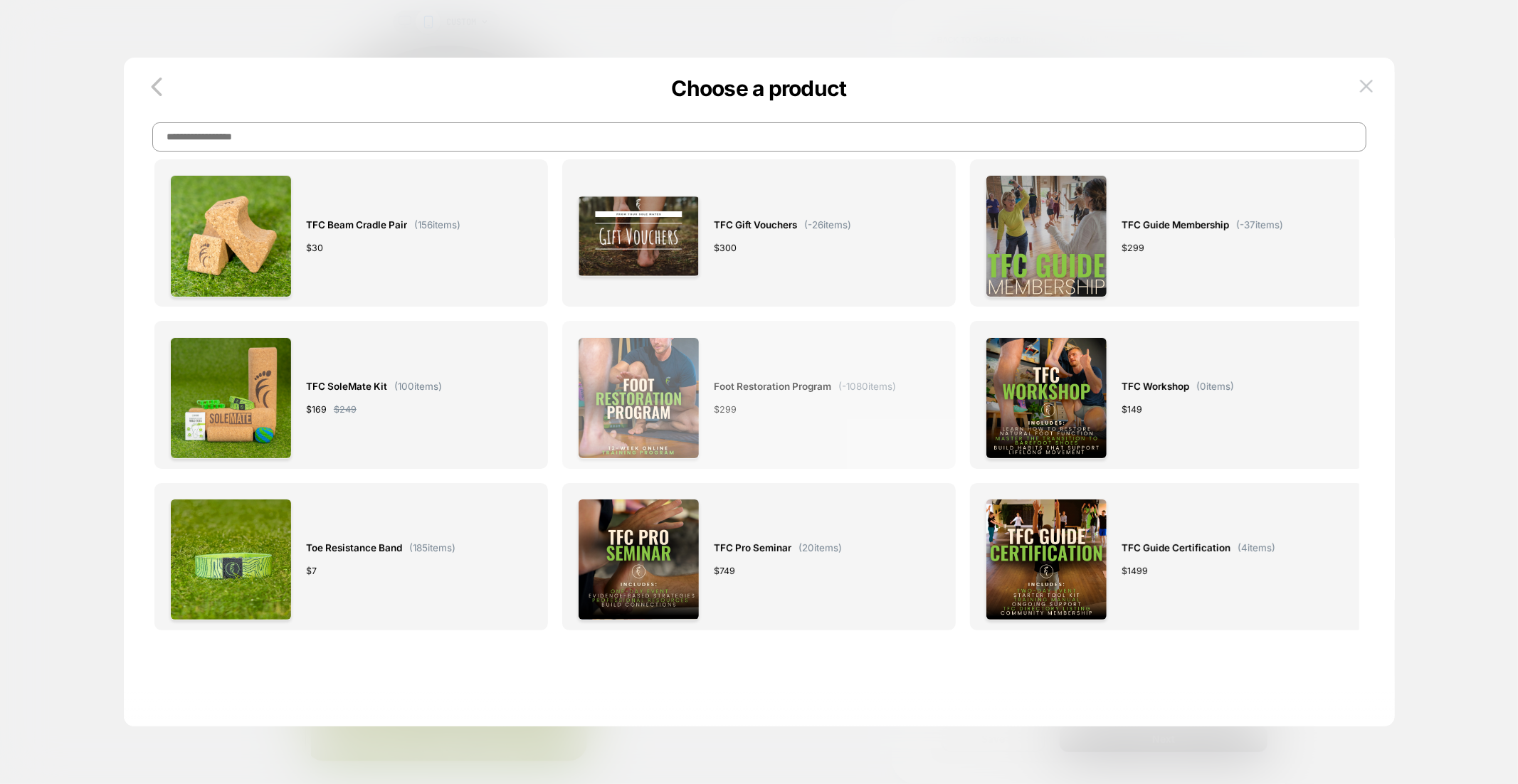
click at [832, 421] on div "Foot Restoration Program ( -1080 items) $ 299" at bounding box center [804, 398] width 182 height 122
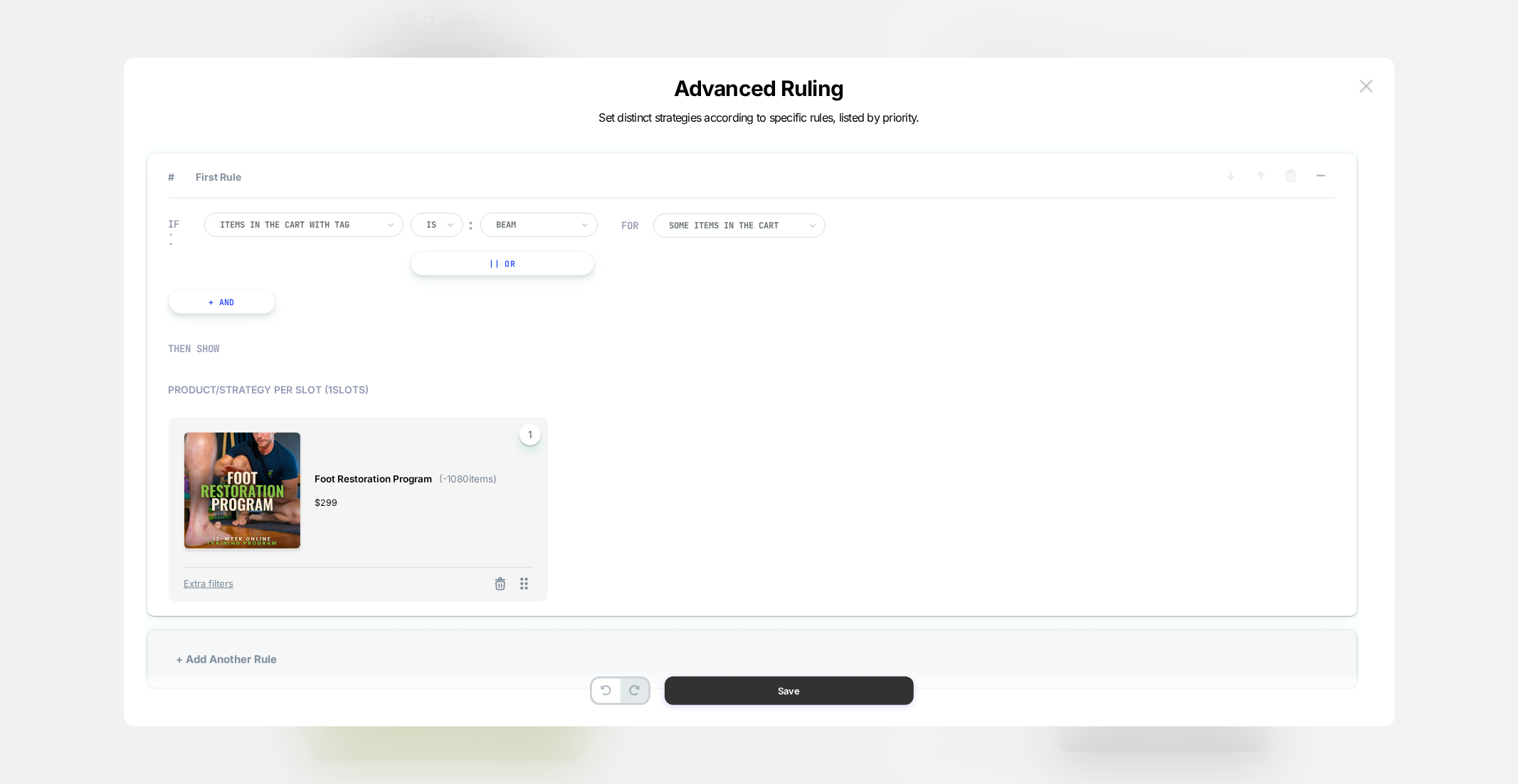
click at [771, 687] on button "Save" at bounding box center [789, 691] width 249 height 29
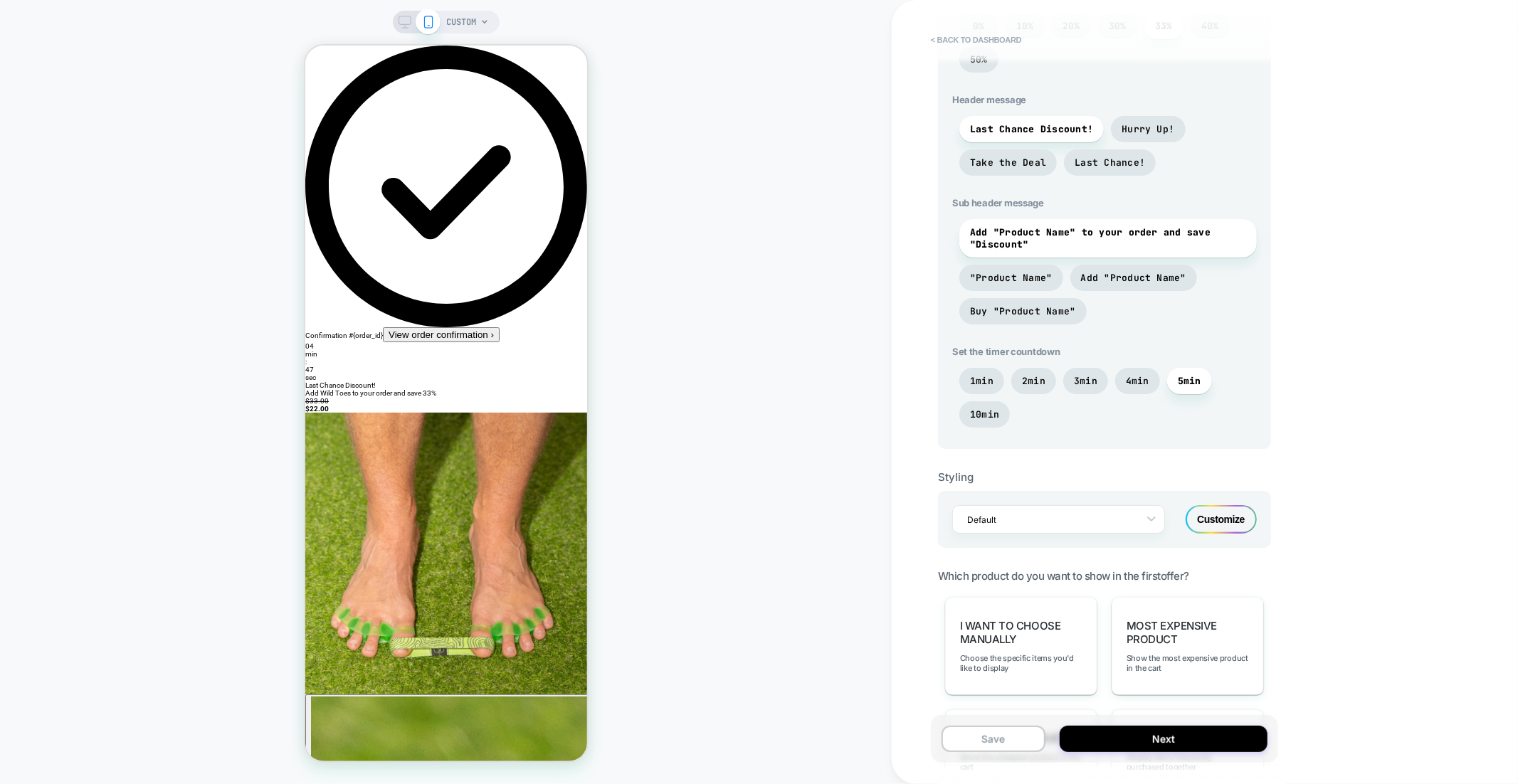
scroll to position [0, 0]
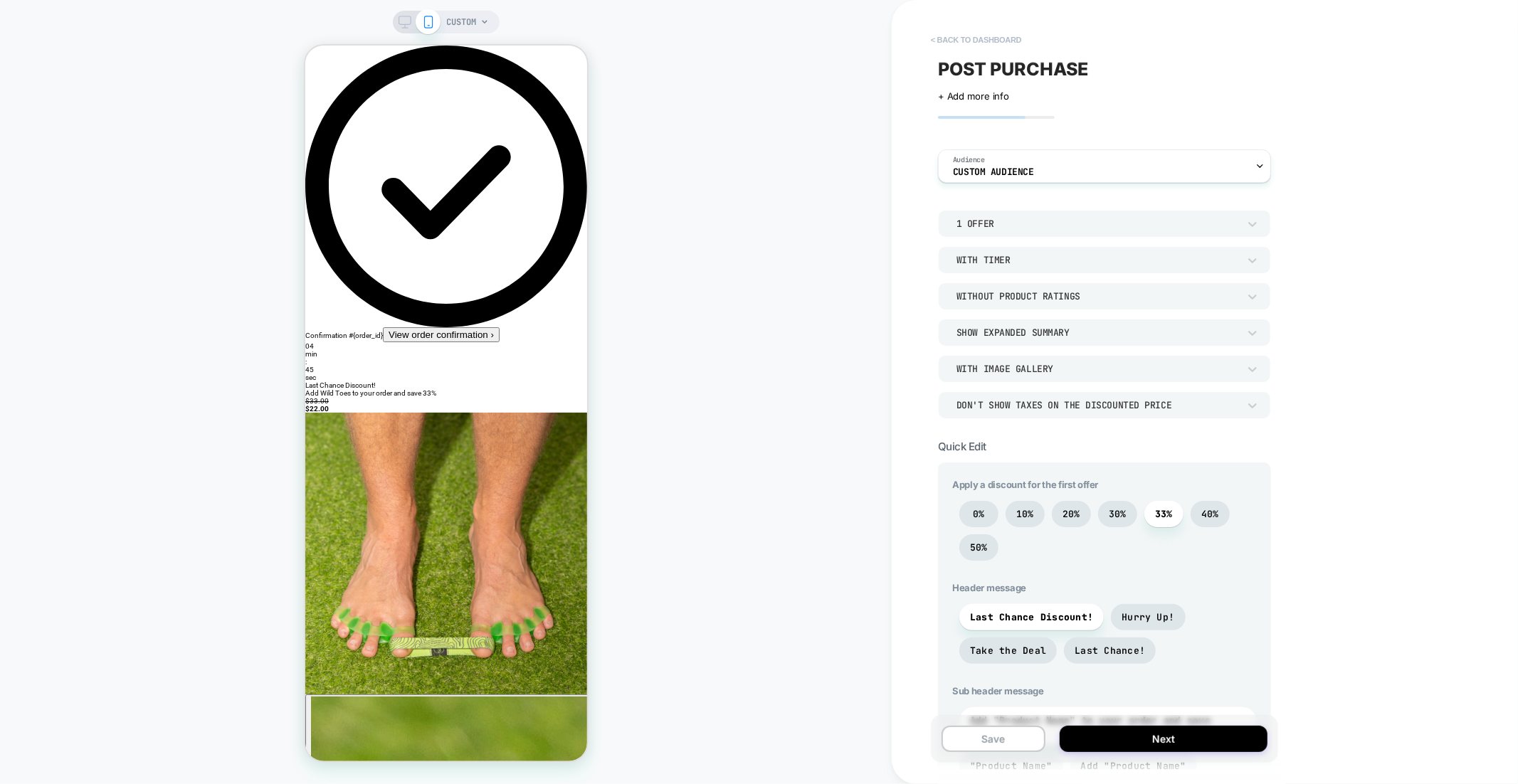
click at [994, 41] on button "< back to dashboard" at bounding box center [976, 40] width 105 height 23
